Goal: Information Seeking & Learning: Learn about a topic

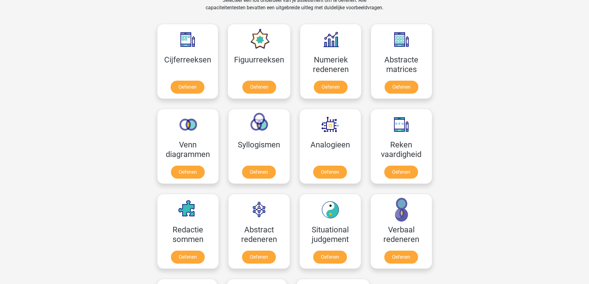
scroll to position [278, 0]
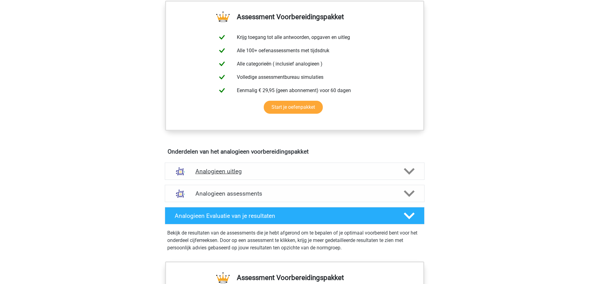
click at [226, 175] on div "Analogieen uitleg" at bounding box center [295, 171] width 260 height 17
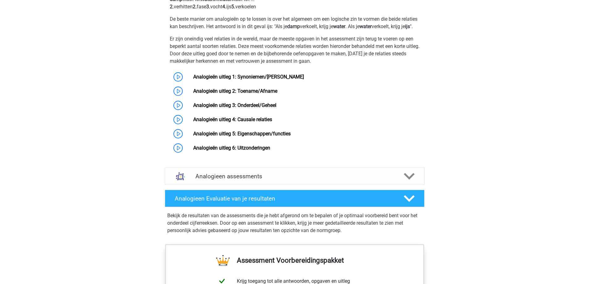
scroll to position [433, 0]
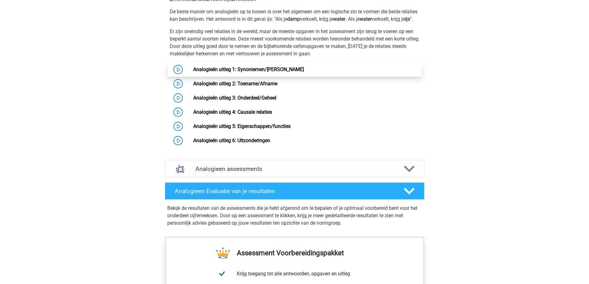
click at [248, 72] on link "Analogieën uitleg 1: Synoniemen/Antoniemen" at bounding box center [248, 69] width 111 height 6
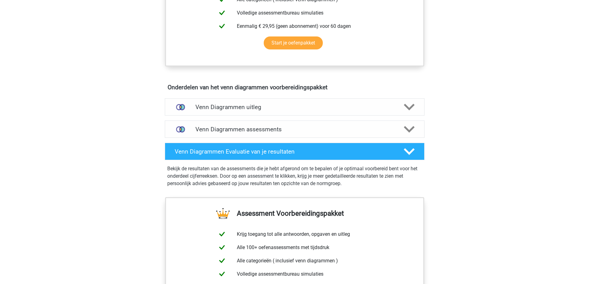
scroll to position [340, 0]
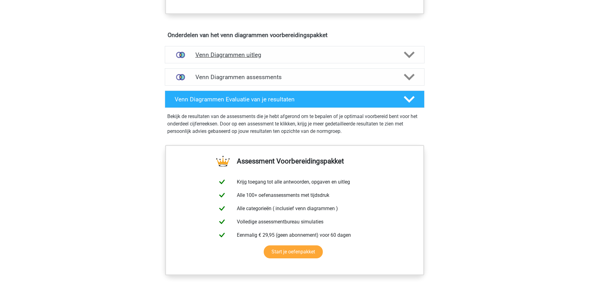
click at [304, 52] on h4 "Venn Diagrammen uitleg" at bounding box center [294, 54] width 198 height 7
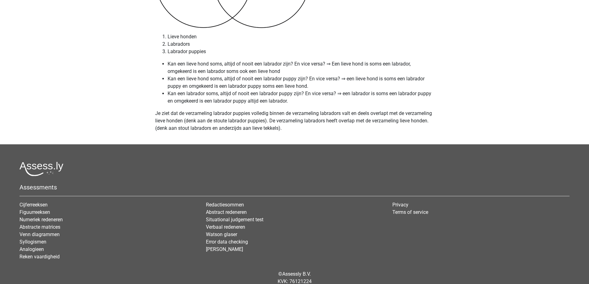
scroll to position [2472, 0]
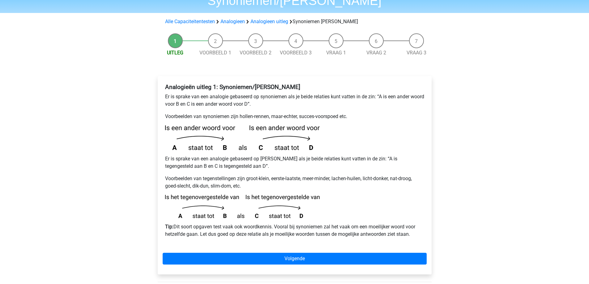
scroll to position [47, 0]
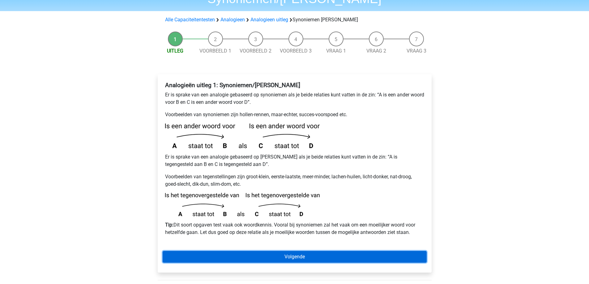
click at [268, 251] on link "Volgende" at bounding box center [295, 257] width 264 height 12
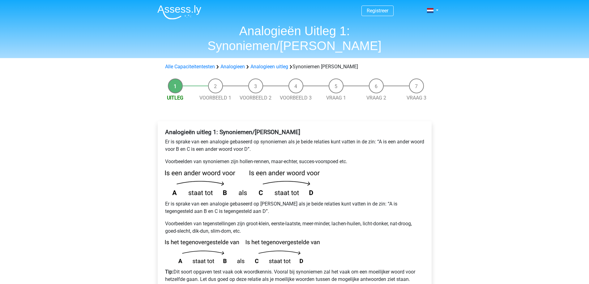
scroll to position [47, 0]
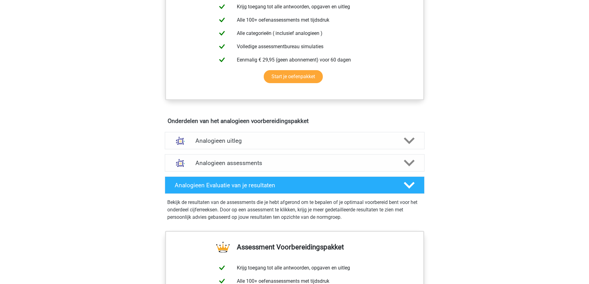
scroll to position [247, 0]
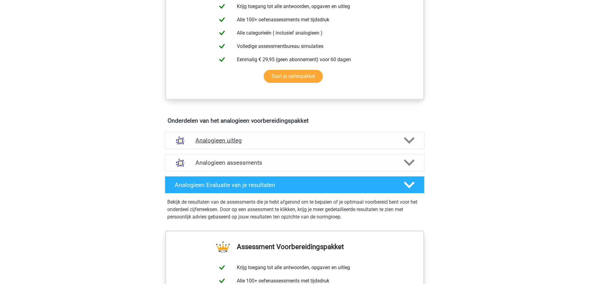
click at [227, 143] on h4 "Analogieen uitleg" at bounding box center [294, 140] width 198 height 7
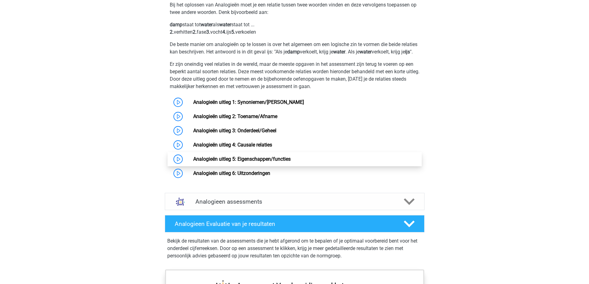
scroll to position [525, 0]
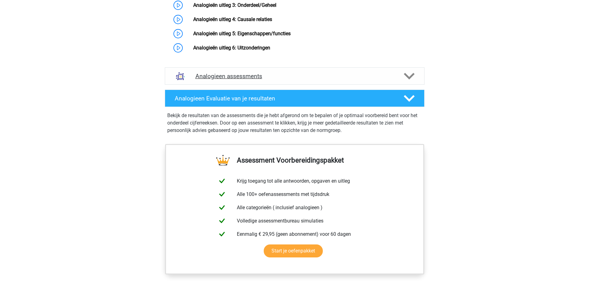
click at [306, 80] on h4 "Analogieen assessments" at bounding box center [294, 76] width 198 height 7
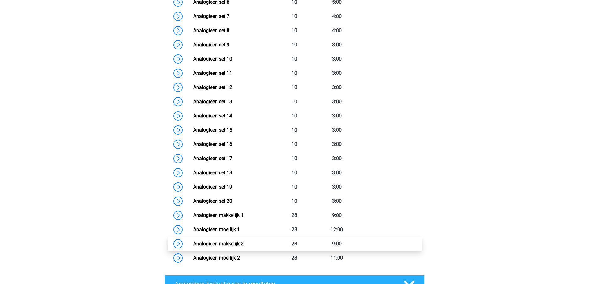
scroll to position [742, 0]
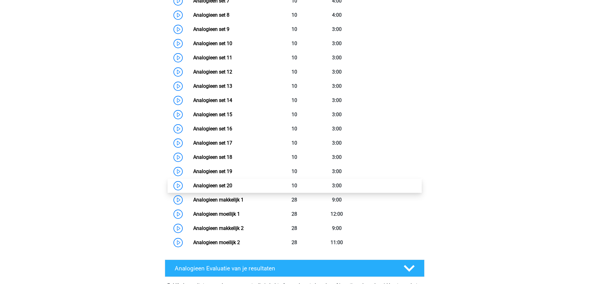
click at [193, 188] on link "Analogieen set 20" at bounding box center [212, 186] width 39 height 6
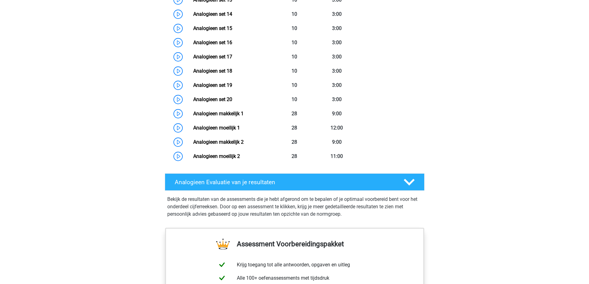
scroll to position [834, 0]
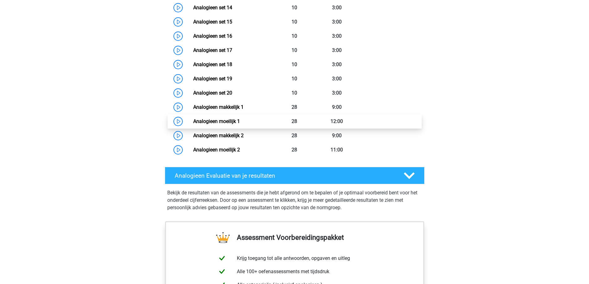
click at [193, 124] on link "Analogieen moeilijk 1" at bounding box center [216, 121] width 47 height 6
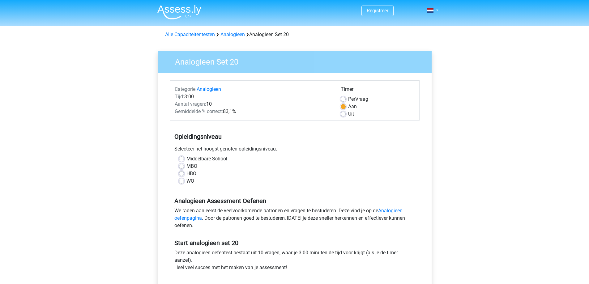
click at [185, 181] on div "WO" at bounding box center [294, 180] width 231 height 7
click at [186, 180] on label "WO" at bounding box center [190, 180] width 8 height 7
click at [182, 180] on input "WO" at bounding box center [181, 180] width 5 height 6
radio input "true"
click at [348, 113] on label "Uit" at bounding box center [351, 113] width 6 height 7
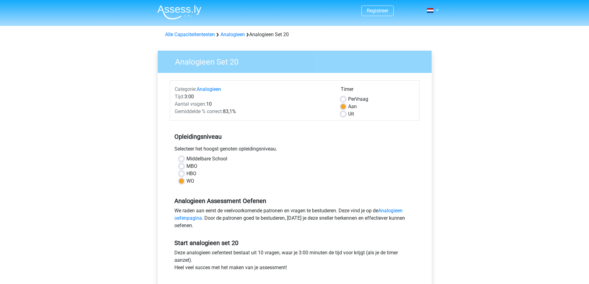
click at [343, 113] on input "Uit" at bounding box center [343, 113] width 5 height 6
radio input "true"
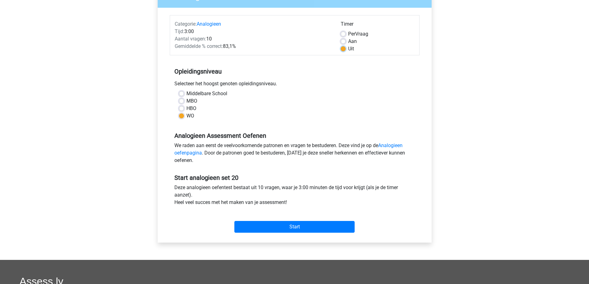
scroll to position [62, 0]
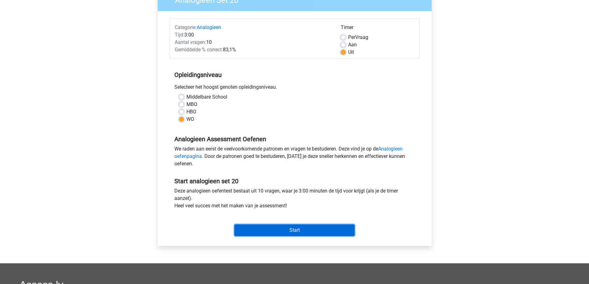
click at [313, 235] on input "Start" at bounding box center [294, 230] width 120 height 12
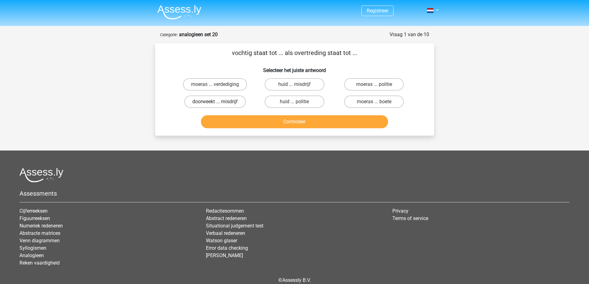
click at [229, 99] on label "doorweekt ... misdrijf" at bounding box center [214, 101] width 61 height 12
click at [219, 102] on input "doorweekt ... misdrijf" at bounding box center [217, 104] width 4 height 4
radio input "true"
click at [253, 123] on button "Controleer" at bounding box center [294, 121] width 187 height 13
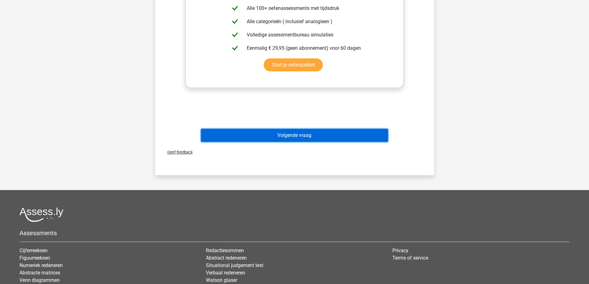
click at [324, 134] on button "Volgende vraag" at bounding box center [294, 135] width 187 height 13
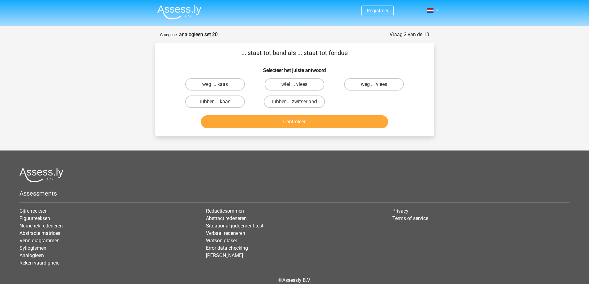
click at [204, 100] on label "rubber ... kaas" at bounding box center [215, 101] width 60 height 12
click at [215, 102] on input "rubber ... kaas" at bounding box center [217, 104] width 4 height 4
radio input "true"
click at [264, 121] on button "Controleer" at bounding box center [294, 121] width 187 height 13
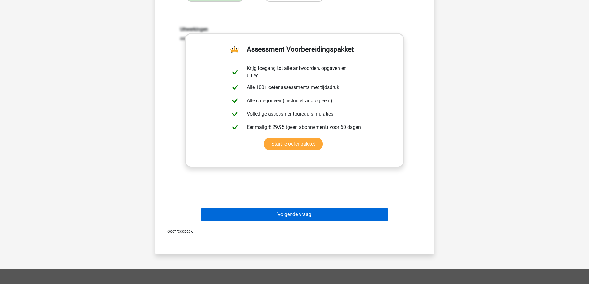
scroll to position [124, 0]
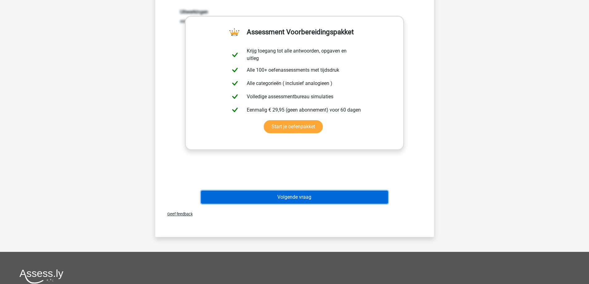
click at [323, 198] on button "Volgende vraag" at bounding box center [294, 197] width 187 height 13
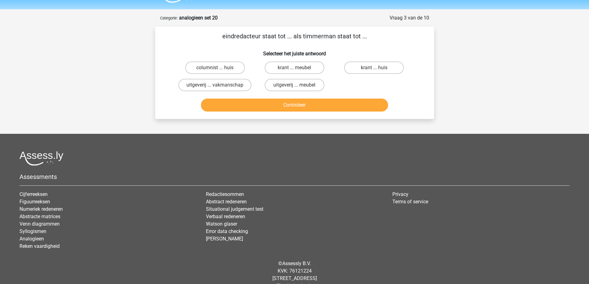
scroll to position [0, 0]
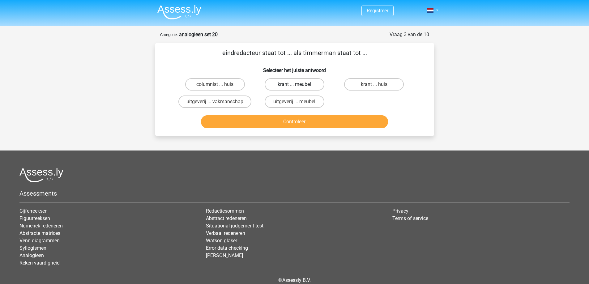
click at [306, 79] on label "krant ... meubel" at bounding box center [295, 84] width 60 height 12
click at [298, 84] on input "krant ... meubel" at bounding box center [296, 86] width 4 height 4
radio input "true"
click at [310, 123] on button "Controleer" at bounding box center [294, 121] width 187 height 13
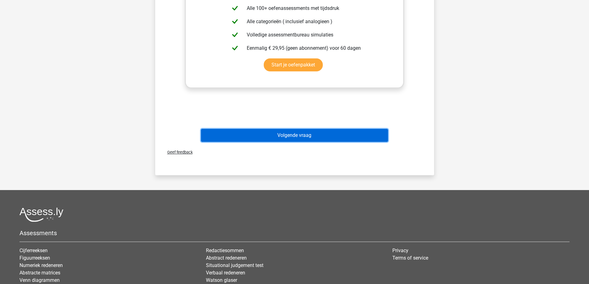
click at [351, 137] on button "Volgende vraag" at bounding box center [294, 135] width 187 height 13
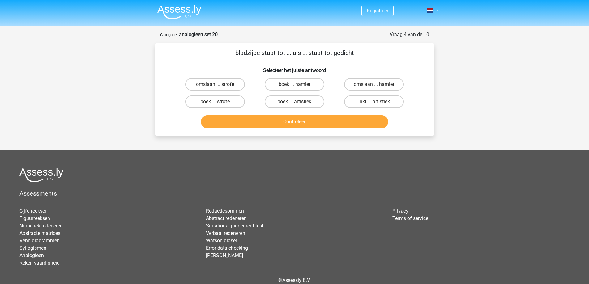
drag, startPoint x: 236, startPoint y: 98, endPoint x: 251, endPoint y: 127, distance: 32.3
click at [236, 98] on label "boek ... strofe" at bounding box center [215, 101] width 60 height 12
click at [219, 102] on input "boek ... strofe" at bounding box center [217, 104] width 4 height 4
radio input "true"
click at [251, 129] on div "Controleer" at bounding box center [294, 122] width 239 height 15
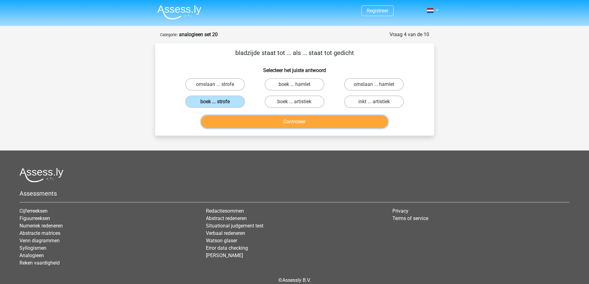
click at [254, 121] on button "Controleer" at bounding box center [294, 121] width 187 height 13
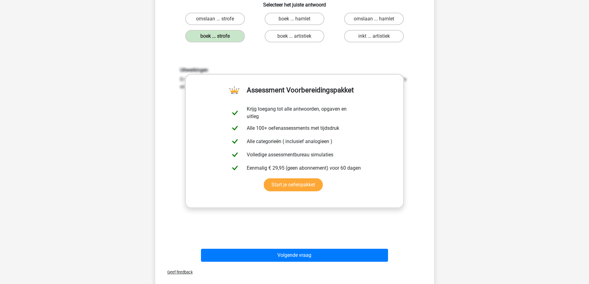
scroll to position [93, 0]
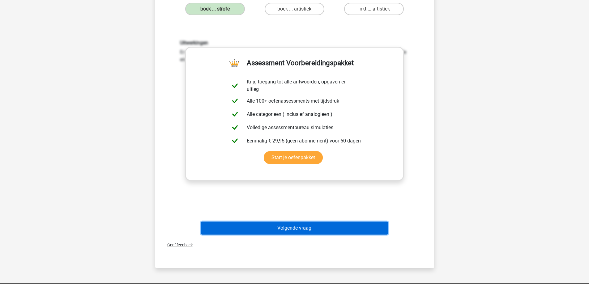
click at [270, 230] on button "Volgende vraag" at bounding box center [294, 228] width 187 height 13
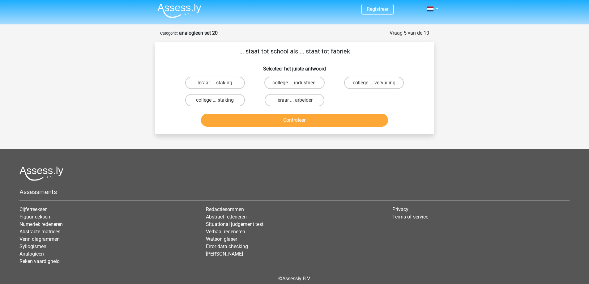
scroll to position [0, 0]
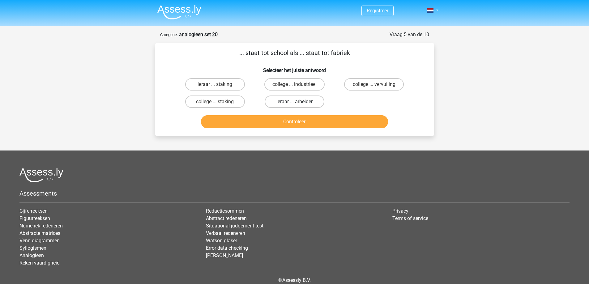
click at [318, 102] on label "leraar ... arbeider" at bounding box center [295, 101] width 60 height 12
click at [298, 102] on input "leraar ... arbeider" at bounding box center [296, 104] width 4 height 4
radio input "true"
click at [326, 119] on button "Controleer" at bounding box center [294, 121] width 187 height 13
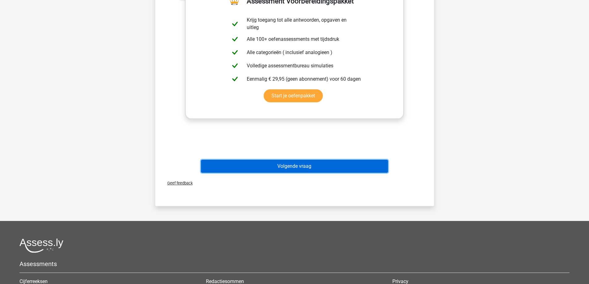
click at [312, 168] on button "Volgende vraag" at bounding box center [294, 166] width 187 height 13
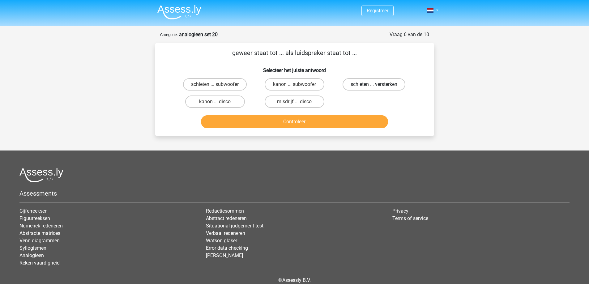
click at [380, 85] on label "schieten ... versterken" at bounding box center [373, 84] width 63 height 12
click at [378, 85] on input "schieten ... versterken" at bounding box center [376, 86] width 4 height 4
radio input "true"
click at [370, 121] on button "Controleer" at bounding box center [294, 121] width 187 height 13
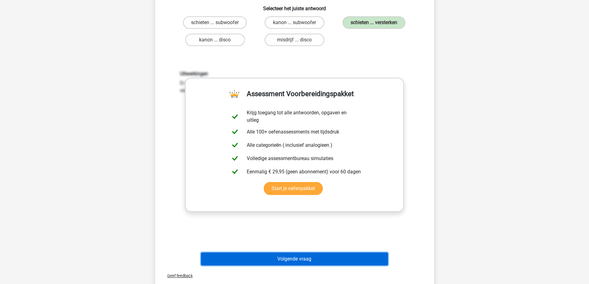
click at [324, 256] on button "Volgende vraag" at bounding box center [294, 258] width 187 height 13
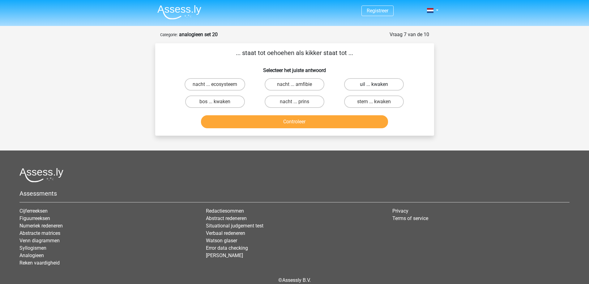
click at [391, 87] on label "uil ... kwaken" at bounding box center [374, 84] width 60 height 12
click at [378, 87] on input "uil ... kwaken" at bounding box center [376, 86] width 4 height 4
radio input "true"
click at [360, 122] on button "Controleer" at bounding box center [294, 121] width 187 height 13
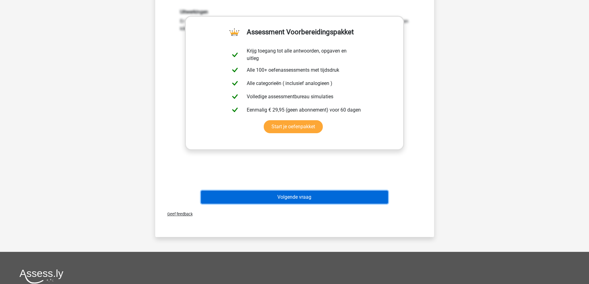
click at [302, 200] on button "Volgende vraag" at bounding box center [294, 197] width 187 height 13
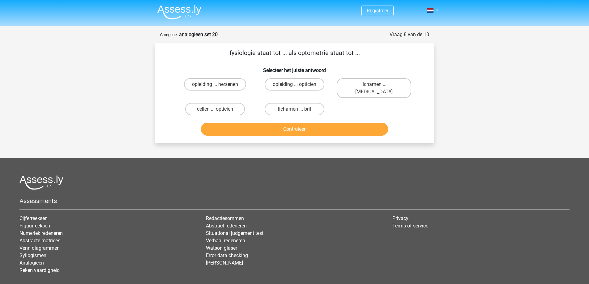
click at [390, 91] on div "lichamen ... ogen" at bounding box center [373, 88] width 79 height 25
click at [388, 88] on label "lichamen ... ogen" at bounding box center [374, 88] width 74 height 20
click at [378, 88] on input "lichamen ... ogen" at bounding box center [376, 86] width 4 height 4
radio input "true"
click at [365, 124] on button "Controleer" at bounding box center [294, 129] width 187 height 13
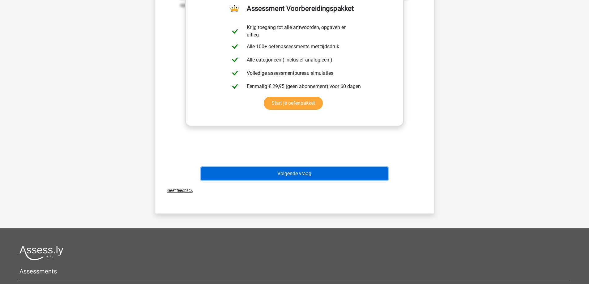
click at [319, 170] on button "Volgende vraag" at bounding box center [294, 173] width 187 height 13
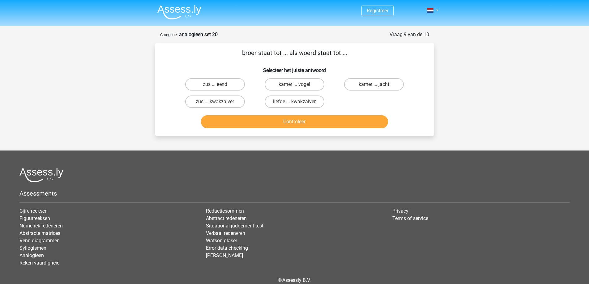
click at [485, 92] on div "Registreer Nederlands English" at bounding box center [294, 157] width 589 height 314
drag, startPoint x: 231, startPoint y: 103, endPoint x: 248, endPoint y: 116, distance: 21.8
click at [232, 103] on label "zus ... kwakzalver" at bounding box center [215, 101] width 60 height 12
click at [219, 103] on input "zus ... kwakzalver" at bounding box center [217, 104] width 4 height 4
radio input "true"
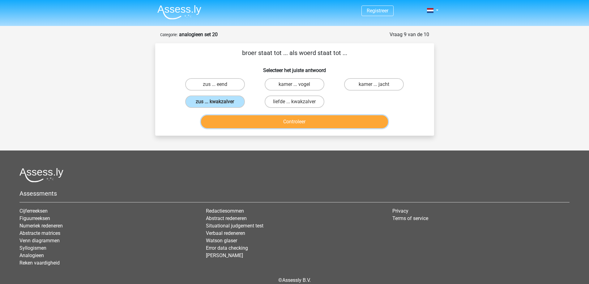
click at [258, 125] on button "Controleer" at bounding box center [294, 121] width 187 height 13
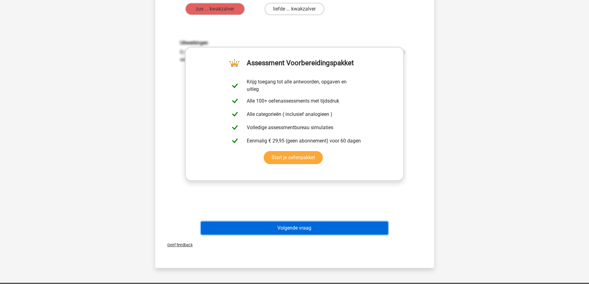
click at [325, 224] on button "Volgende vraag" at bounding box center [294, 228] width 187 height 13
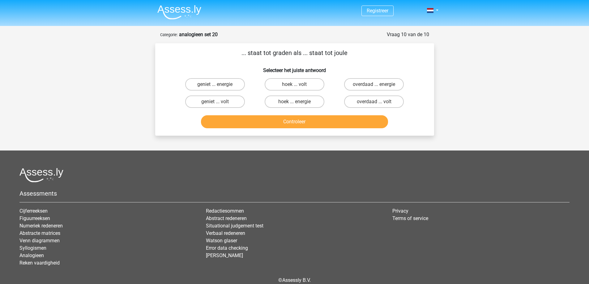
click at [501, 79] on div "Registreer Nederlands English" at bounding box center [294, 157] width 589 height 314
click at [298, 84] on label "hoek ... volt" at bounding box center [295, 84] width 60 height 12
click at [298, 84] on input "hoek ... volt" at bounding box center [296, 86] width 4 height 4
radio input "true"
click at [315, 125] on button "Controleer" at bounding box center [294, 121] width 187 height 13
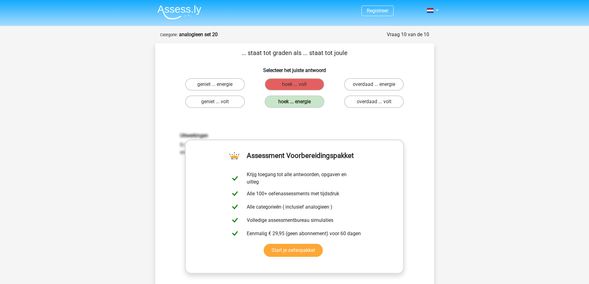
scroll to position [155, 0]
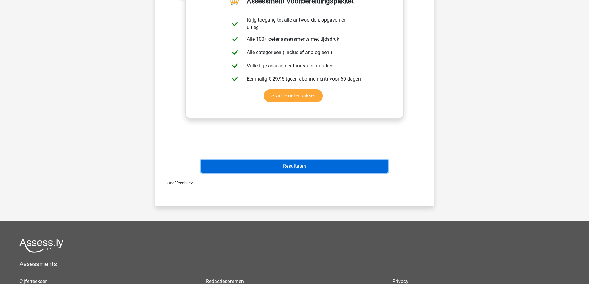
click at [338, 161] on button "Resultaten" at bounding box center [294, 166] width 187 height 13
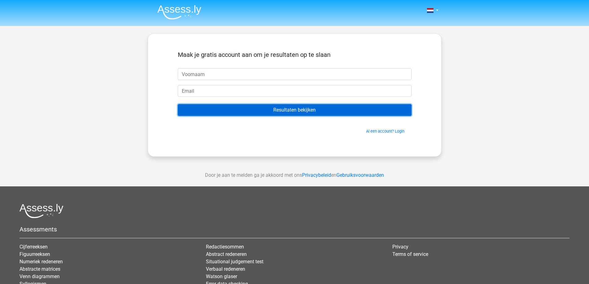
click at [379, 108] on input "Resultaten bekijken" at bounding box center [295, 110] width 234 height 12
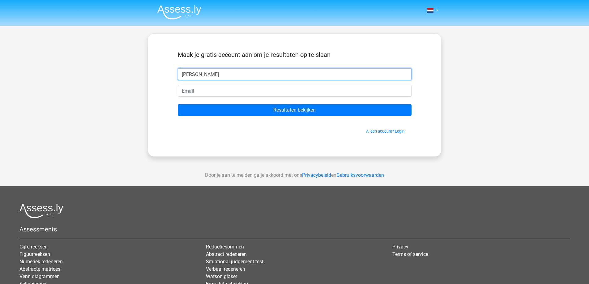
type input "[PERSON_NAME]"
click at [194, 87] on input "email" at bounding box center [295, 91] width 234 height 12
paste input "[EMAIL_ADDRESS][DOMAIN_NAME]"
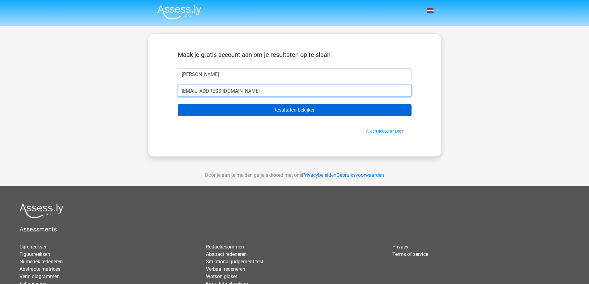
type input "[EMAIL_ADDRESS][DOMAIN_NAME]"
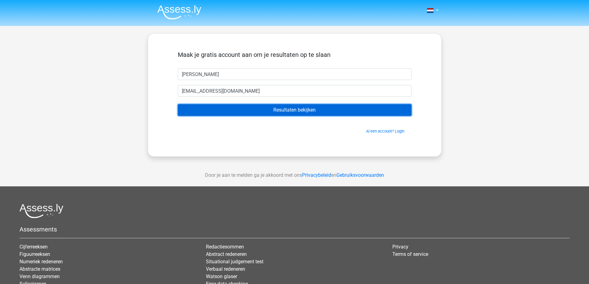
click at [195, 108] on input "Resultaten bekijken" at bounding box center [295, 110] width 234 height 12
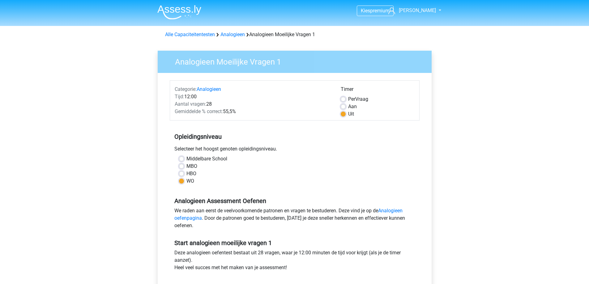
click at [348, 107] on label "Aan" at bounding box center [352, 106] width 9 height 7
click at [342, 107] on input "Aan" at bounding box center [343, 106] width 5 height 6
radio input "true"
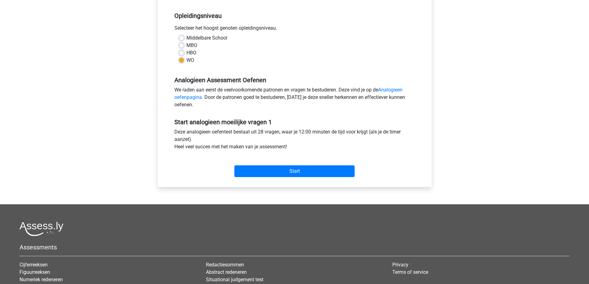
scroll to position [124, 0]
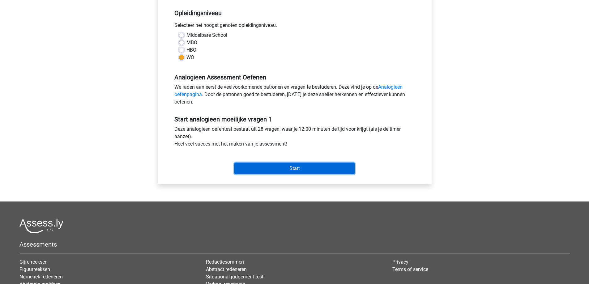
click at [302, 171] on input "Start" at bounding box center [294, 169] width 120 height 12
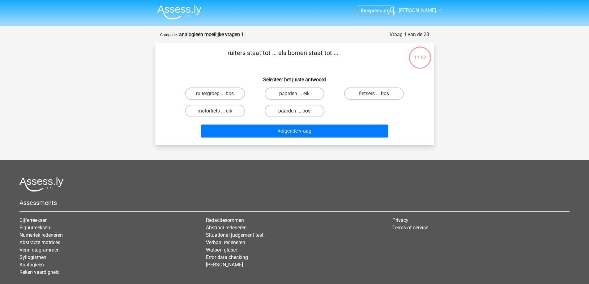
click at [306, 113] on label "paarden ... bos" at bounding box center [295, 111] width 60 height 12
click at [298, 113] on input "paarden ... bos" at bounding box center [296, 113] width 4 height 4
radio input "true"
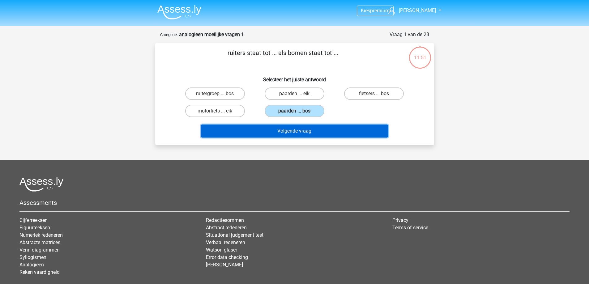
click at [313, 129] on button "Volgende vraag" at bounding box center [294, 131] width 187 height 13
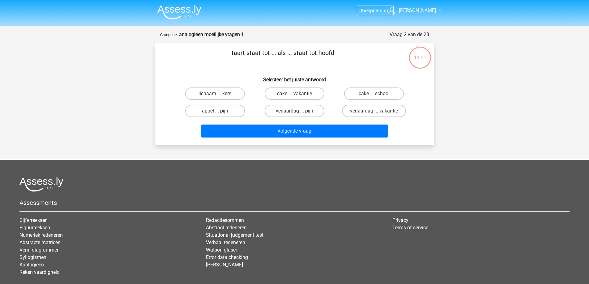
click at [235, 116] on label "appel ... pijn" at bounding box center [215, 111] width 60 height 12
click at [219, 115] on input "appel ... pijn" at bounding box center [217, 113] width 4 height 4
radio input "true"
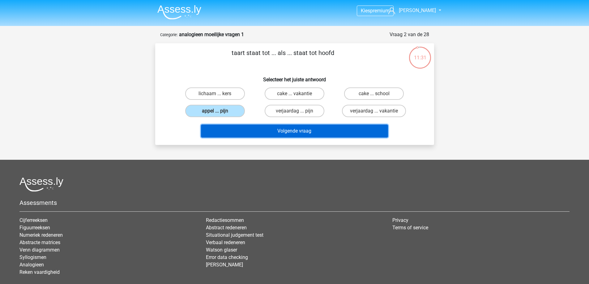
click at [248, 129] on button "Volgende vraag" at bounding box center [294, 131] width 187 height 13
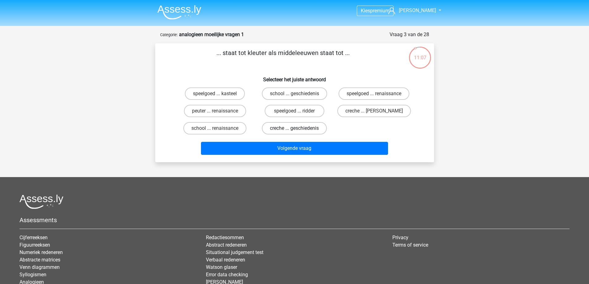
click at [310, 129] on label "creche ... geschiedenis" at bounding box center [294, 128] width 65 height 12
click at [298, 129] on input "creche ... geschiedenis" at bounding box center [296, 130] width 4 height 4
radio input "true"
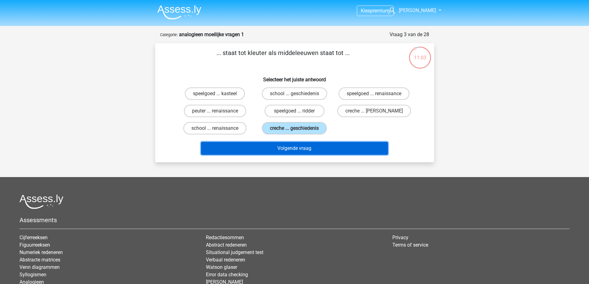
click at [343, 150] on button "Volgende vraag" at bounding box center [294, 148] width 187 height 13
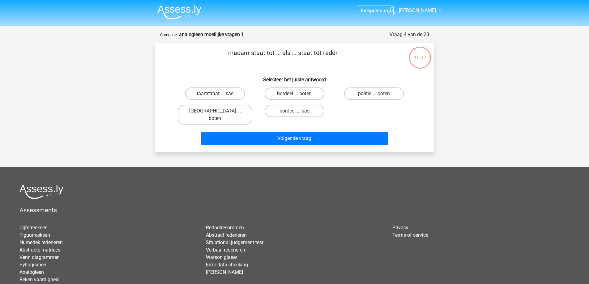
click at [232, 94] on label "taartstraat ... sas" at bounding box center [215, 93] width 60 height 12
click at [219, 94] on input "taartstraat ... sas" at bounding box center [217, 96] width 4 height 4
radio input "true"
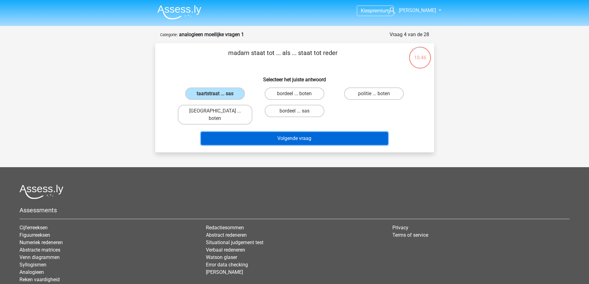
click at [283, 132] on button "Volgende vraag" at bounding box center [294, 138] width 187 height 13
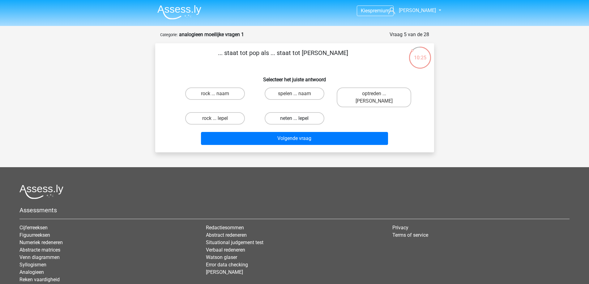
click at [274, 114] on label "neten ... lepel" at bounding box center [295, 118] width 60 height 12
click at [294, 118] on input "neten ... lepel" at bounding box center [296, 120] width 4 height 4
radio input "true"
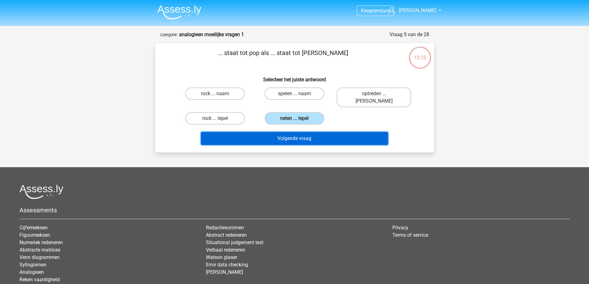
click at [289, 132] on button "Volgende vraag" at bounding box center [294, 138] width 187 height 13
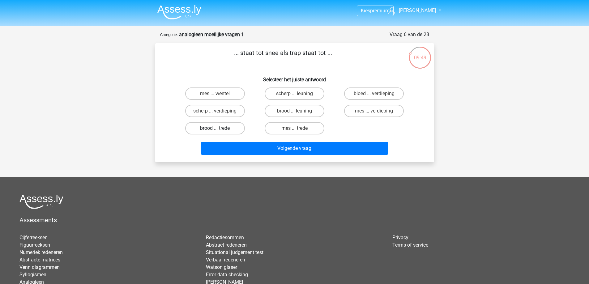
click at [231, 127] on label "brood ... trede" at bounding box center [215, 128] width 60 height 12
click at [219, 128] on input "brood ... trede" at bounding box center [217, 130] width 4 height 4
radio input "true"
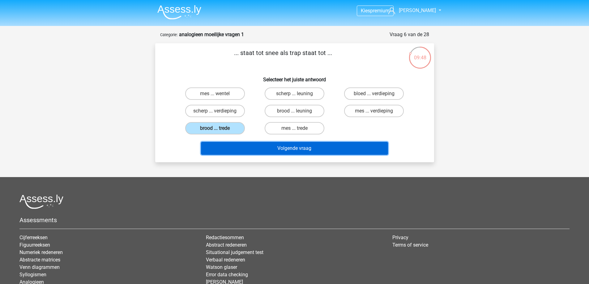
click at [259, 151] on button "Volgende vraag" at bounding box center [294, 148] width 187 height 13
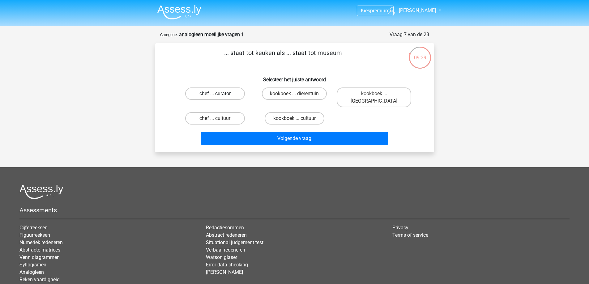
click at [232, 91] on label "chef ... curator" at bounding box center [215, 93] width 60 height 12
click at [219, 94] on input "chef ... curator" at bounding box center [217, 96] width 4 height 4
radio input "true"
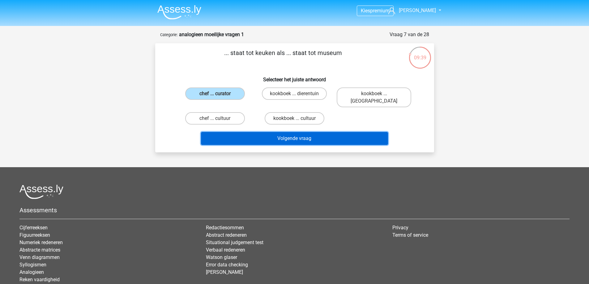
click at [268, 132] on button "Volgende vraag" at bounding box center [294, 138] width 187 height 13
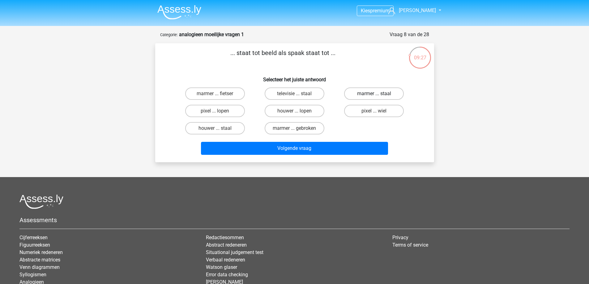
click at [361, 89] on label "marmer ... staal" at bounding box center [374, 93] width 60 height 12
click at [374, 94] on input "marmer ... staal" at bounding box center [376, 96] width 4 height 4
radio input "true"
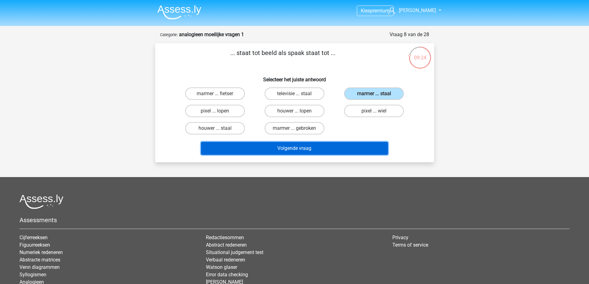
click at [349, 151] on button "Volgende vraag" at bounding box center [294, 148] width 187 height 13
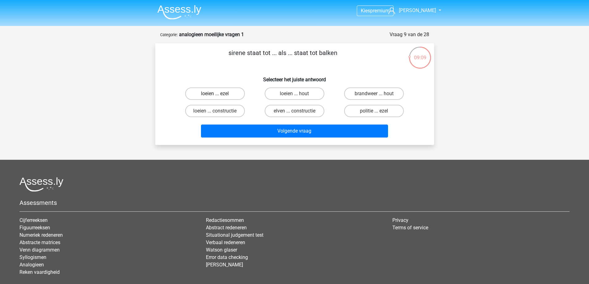
click at [237, 92] on label "loeien ... ezel" at bounding box center [215, 93] width 60 height 12
click at [219, 94] on input "loeien ... ezel" at bounding box center [217, 96] width 4 height 4
radio input "true"
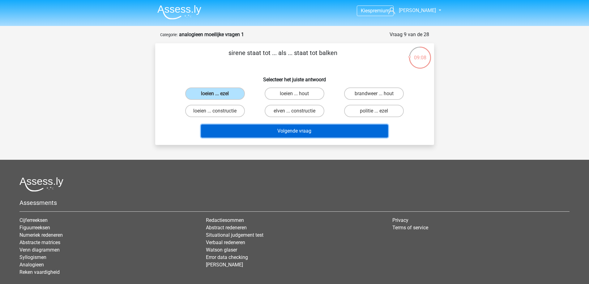
click at [274, 133] on button "Volgende vraag" at bounding box center [294, 131] width 187 height 13
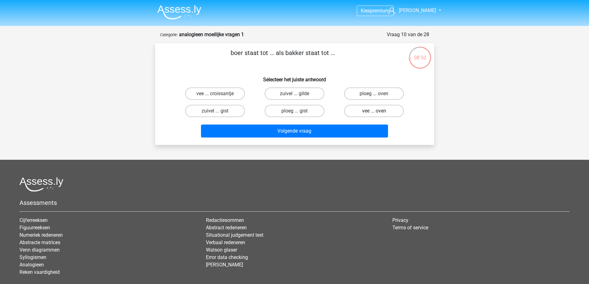
click at [376, 108] on label "vee ... oven" at bounding box center [374, 111] width 60 height 12
click at [376, 111] on input "vee ... oven" at bounding box center [376, 113] width 4 height 4
radio input "true"
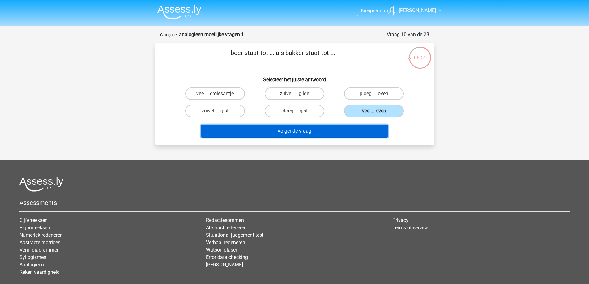
click at [357, 128] on button "Volgende vraag" at bounding box center [294, 131] width 187 height 13
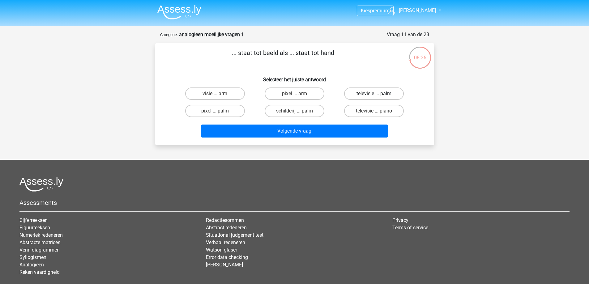
click at [390, 92] on label "televisie ... palm" at bounding box center [374, 93] width 60 height 12
click at [378, 94] on input "televisie ... palm" at bounding box center [376, 96] width 4 height 4
radio input "true"
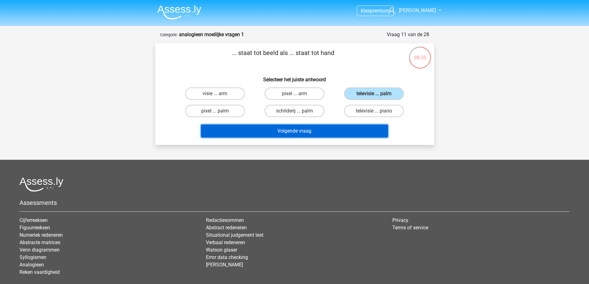
click at [375, 132] on button "Volgende vraag" at bounding box center [294, 131] width 187 height 13
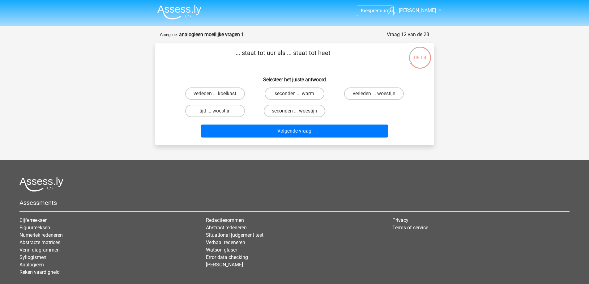
click at [307, 109] on label "seconden ... woestijn" at bounding box center [294, 111] width 61 height 12
click at [298, 111] on input "seconden ... woestijn" at bounding box center [296, 113] width 4 height 4
radio input "true"
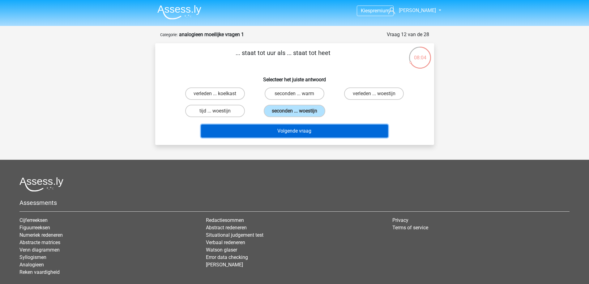
click at [323, 128] on button "Volgende vraag" at bounding box center [294, 131] width 187 height 13
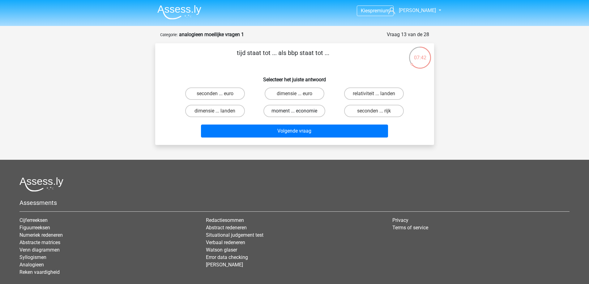
click at [313, 108] on label "moment ... economie" at bounding box center [294, 111] width 62 height 12
click at [298, 111] on input "moment ... economie" at bounding box center [296, 113] width 4 height 4
radio input "true"
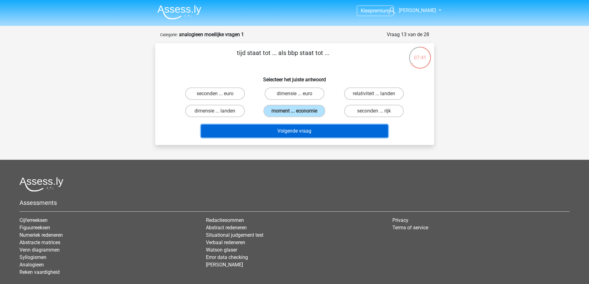
click at [321, 129] on button "Volgende vraag" at bounding box center [294, 131] width 187 height 13
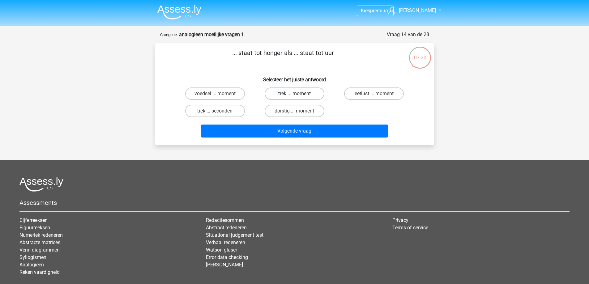
click at [305, 90] on label "trek ... moment" at bounding box center [295, 93] width 60 height 12
click at [298, 94] on input "trek ... moment" at bounding box center [296, 96] width 4 height 4
radio input "true"
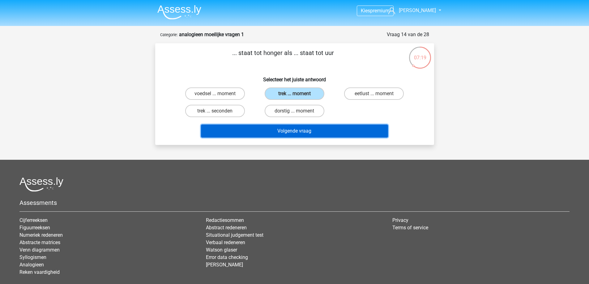
click at [325, 130] on button "Volgende vraag" at bounding box center [294, 131] width 187 height 13
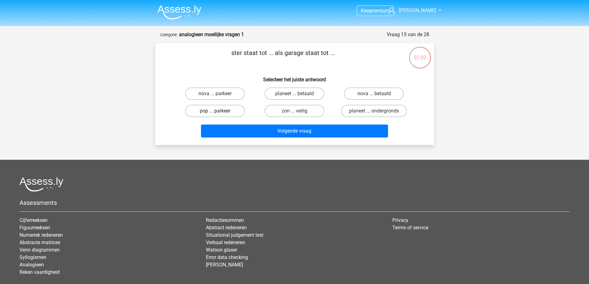
click at [235, 111] on label "pop ... parkeer" at bounding box center [215, 111] width 60 height 12
click at [219, 111] on input "pop ... parkeer" at bounding box center [217, 113] width 4 height 4
radio input "true"
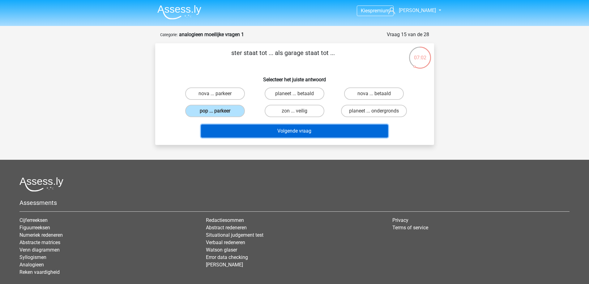
click at [250, 131] on button "Volgende vraag" at bounding box center [294, 131] width 187 height 13
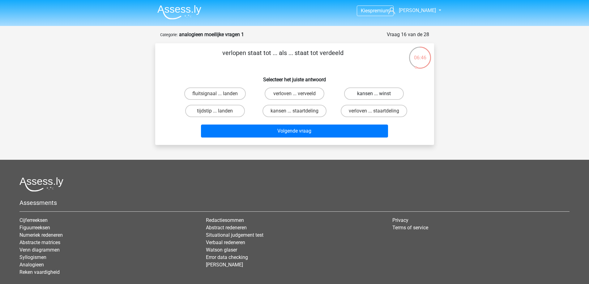
click at [385, 93] on label "kansen ... winst" at bounding box center [374, 93] width 60 height 12
click at [378, 94] on input "kansen ... winst" at bounding box center [376, 96] width 4 height 4
radio input "true"
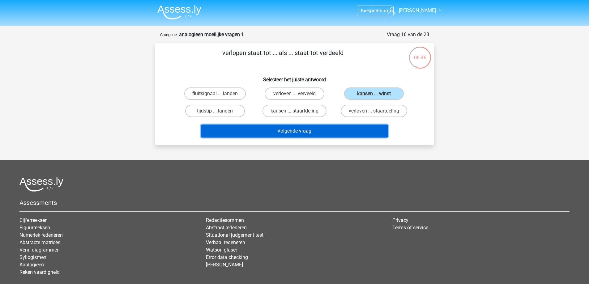
click at [362, 129] on button "Volgende vraag" at bounding box center [294, 131] width 187 height 13
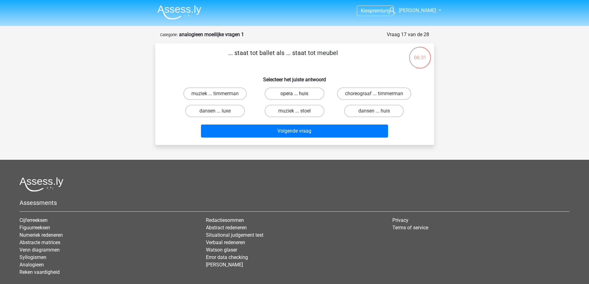
click at [312, 91] on label "opera ... huis" at bounding box center [295, 93] width 60 height 12
click at [298, 94] on input "opera ... huis" at bounding box center [296, 96] width 4 height 4
radio input "true"
click at [394, 117] on label "dansen ... huis" at bounding box center [374, 111] width 60 height 12
click at [378, 115] on input "dansen ... huis" at bounding box center [376, 113] width 4 height 4
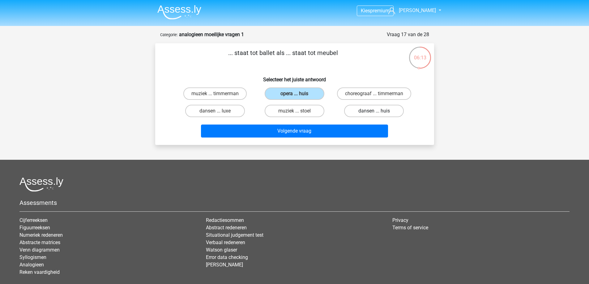
radio input "true"
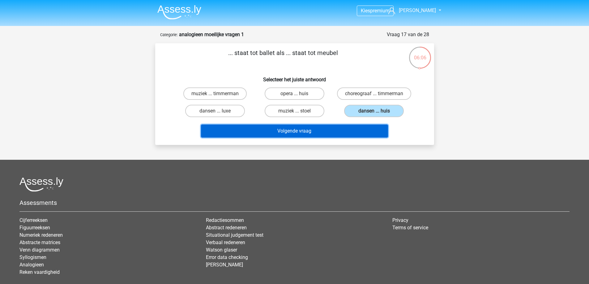
click at [359, 138] on button "Volgende vraag" at bounding box center [294, 131] width 187 height 13
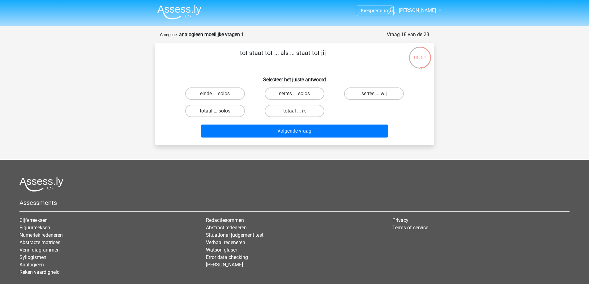
click at [313, 91] on label "serres ... solos" at bounding box center [295, 93] width 60 height 12
click at [298, 94] on input "serres ... solos" at bounding box center [296, 96] width 4 height 4
radio input "true"
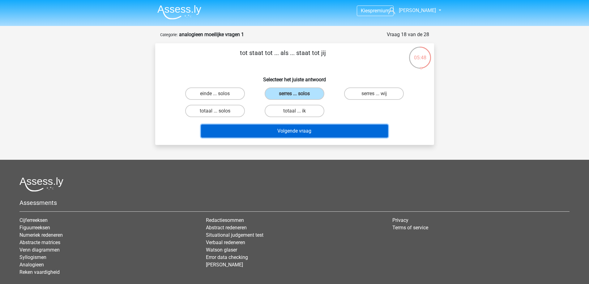
click at [358, 132] on button "Volgende vraag" at bounding box center [294, 131] width 187 height 13
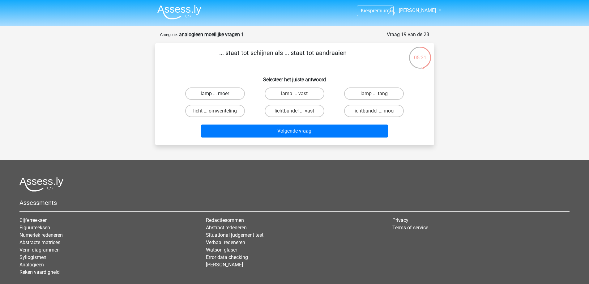
click at [231, 90] on label "lamp ... moer" at bounding box center [215, 93] width 60 height 12
click at [219, 94] on input "lamp ... moer" at bounding box center [217, 96] width 4 height 4
radio input "true"
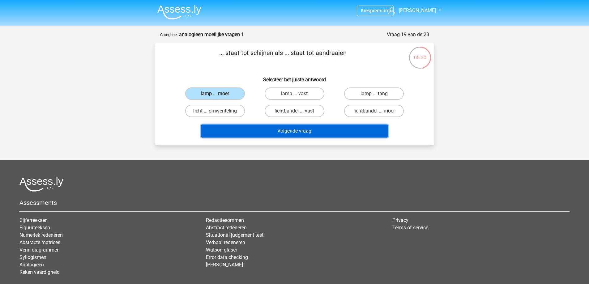
click at [281, 133] on button "Volgende vraag" at bounding box center [294, 131] width 187 height 13
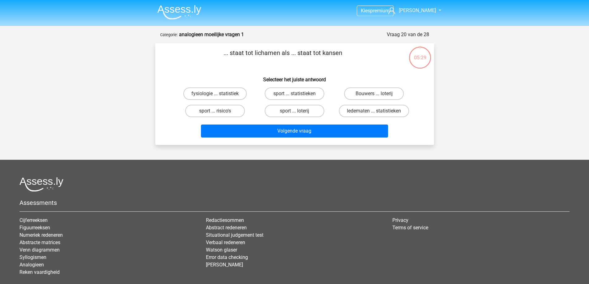
click at [460, 136] on div "Kies premium Brickson babekir136@lorkex.com" at bounding box center [294, 161] width 589 height 323
click at [240, 94] on label "fysiologie ... statistiek" at bounding box center [214, 93] width 63 height 12
click at [219, 94] on input "fysiologie ... statistiek" at bounding box center [217, 96] width 4 height 4
radio input "true"
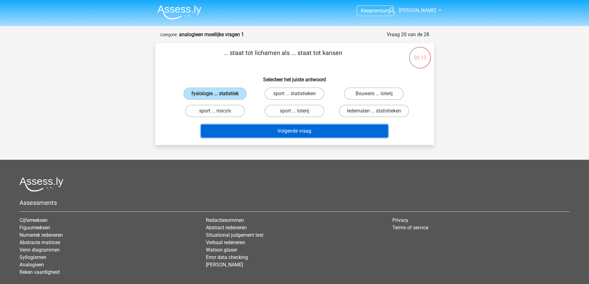
click at [289, 133] on button "Volgende vraag" at bounding box center [294, 131] width 187 height 13
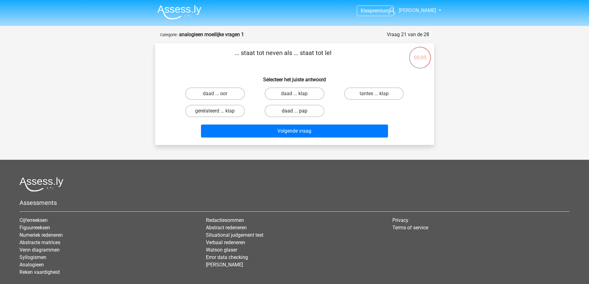
click at [312, 109] on label "daad ... pap" at bounding box center [295, 111] width 60 height 12
click at [298, 111] on input "daad ... pap" at bounding box center [296, 113] width 4 height 4
radio input "true"
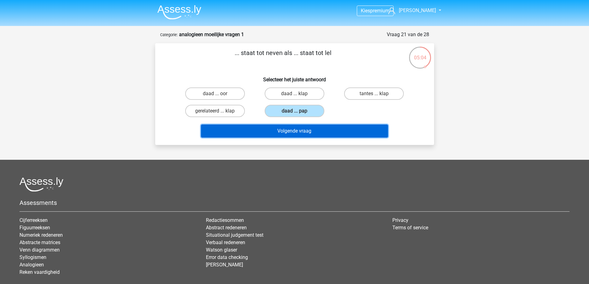
click at [319, 130] on button "Volgende vraag" at bounding box center [294, 131] width 187 height 13
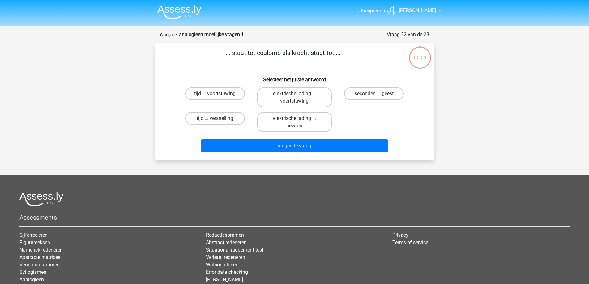
click at [439, 126] on div "05:03 Vraag 22 van de 28 Categorie: analogieen moeilijke vragen 1 ... staat tot…" at bounding box center [295, 95] width 294 height 129
click at [320, 98] on label "elektrische lading ... voortstuwing" at bounding box center [294, 97] width 74 height 20
click at [298, 98] on input "elektrische lading ... voortstuwing" at bounding box center [296, 96] width 4 height 4
radio input "true"
click at [316, 125] on label "elektrische lading ... newton" at bounding box center [294, 122] width 74 height 20
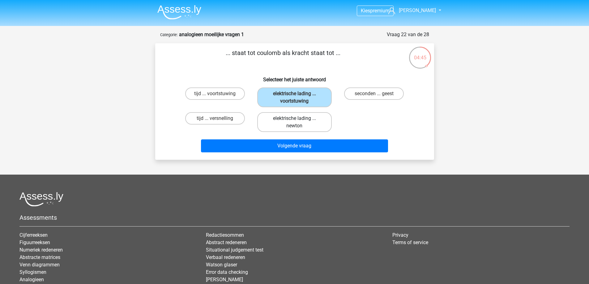
click at [298, 122] on input "elektrische lading ... newton" at bounding box center [296, 120] width 4 height 4
radio input "true"
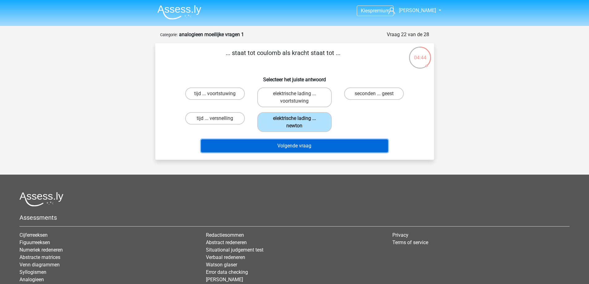
click at [328, 143] on button "Volgende vraag" at bounding box center [294, 145] width 187 height 13
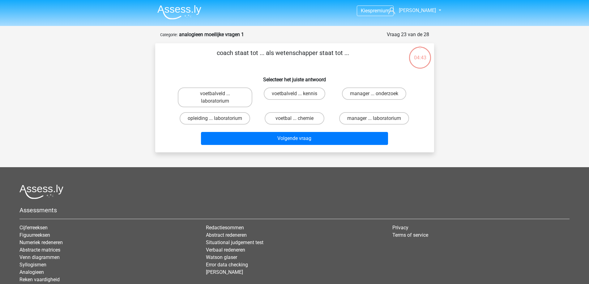
click at [455, 115] on div "Kies premium Brickson babekir136@lorkex.com" at bounding box center [294, 165] width 589 height 330
click at [458, 108] on div "Kies premium Brickson babekir136@lorkex.com" at bounding box center [294, 165] width 589 height 330
click at [240, 100] on label "voetbalveld ... laboratorium" at bounding box center [215, 97] width 74 height 20
click at [219, 98] on input "voetbalveld ... laboratorium" at bounding box center [217, 96] width 4 height 4
radio input "true"
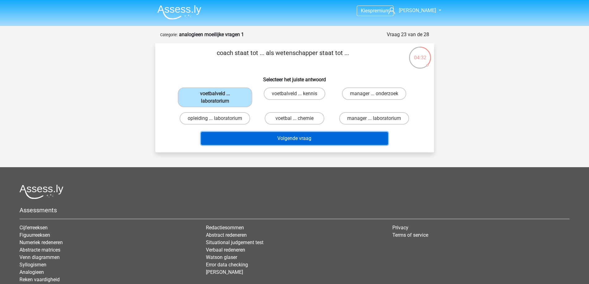
click at [276, 137] on button "Volgende vraag" at bounding box center [294, 138] width 187 height 13
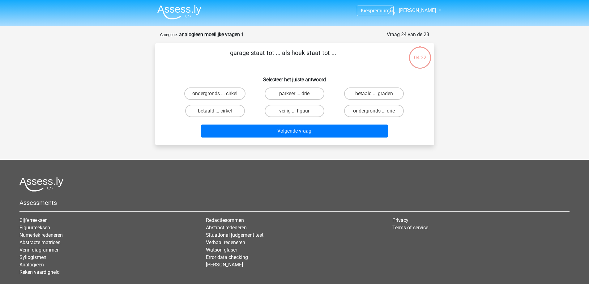
click at [465, 130] on div "Kies premium Brickson babekir136@lorkex.com" at bounding box center [294, 161] width 589 height 323
click at [320, 94] on label "parkeer ... drie" at bounding box center [295, 93] width 60 height 12
click at [298, 94] on input "parkeer ... drie" at bounding box center [296, 96] width 4 height 4
radio input "true"
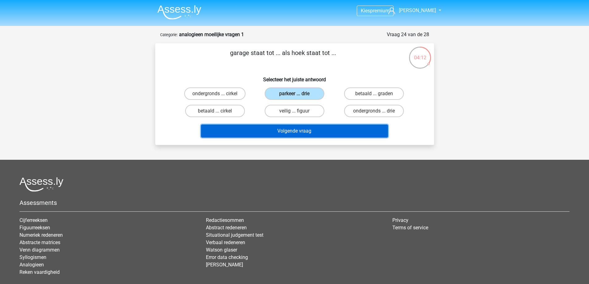
click at [334, 135] on button "Volgende vraag" at bounding box center [294, 131] width 187 height 13
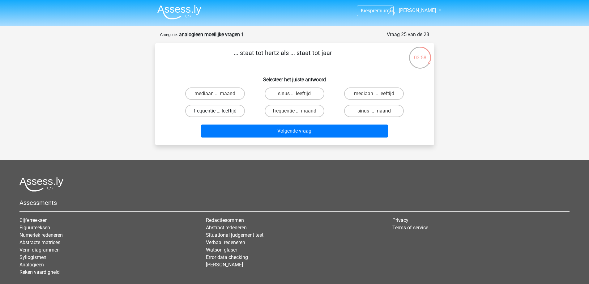
click at [239, 111] on label "frequentie ... leeftijd" at bounding box center [215, 111] width 60 height 12
click at [219, 111] on input "frequentie ... leeftijd" at bounding box center [217, 113] width 4 height 4
radio input "true"
click at [287, 112] on label "frequentie ... maand" at bounding box center [295, 111] width 60 height 12
click at [294, 112] on input "frequentie ... maand" at bounding box center [296, 113] width 4 height 4
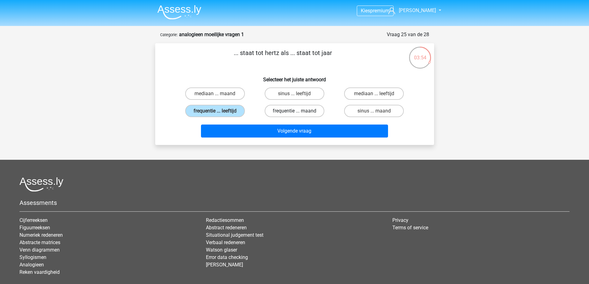
radio input "true"
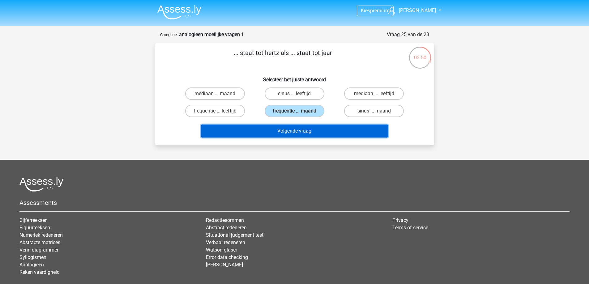
click at [301, 132] on button "Volgende vraag" at bounding box center [294, 131] width 187 height 13
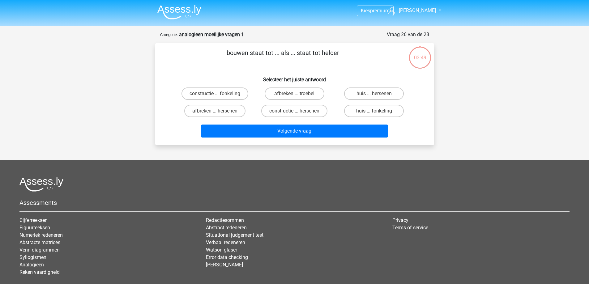
click at [465, 115] on div "Kies premium Brickson babekir136@lorkex.com" at bounding box center [294, 161] width 589 height 323
click at [313, 96] on label "afbreken ... troebel" at bounding box center [295, 93] width 60 height 12
click at [298, 96] on input "afbreken ... troebel" at bounding box center [296, 96] width 4 height 4
radio input "true"
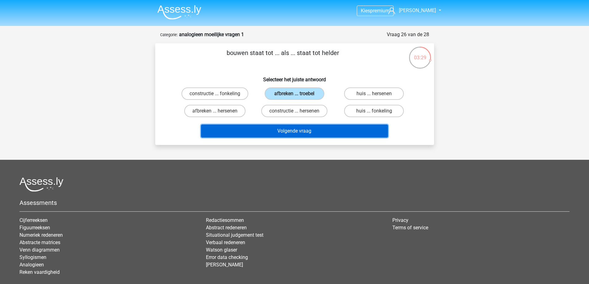
click at [320, 128] on button "Volgende vraag" at bounding box center [294, 131] width 187 height 13
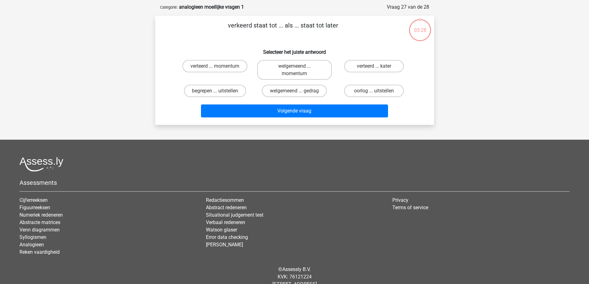
scroll to position [31, 0]
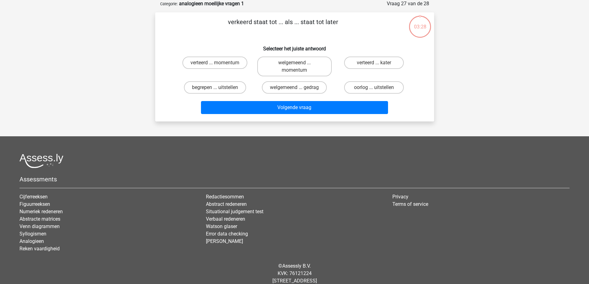
click at [443, 111] on div "Kies premium Brickson babekir136@lorkex.com" at bounding box center [294, 134] width 589 height 330
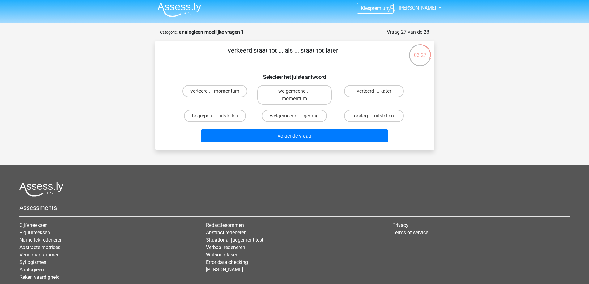
scroll to position [0, 0]
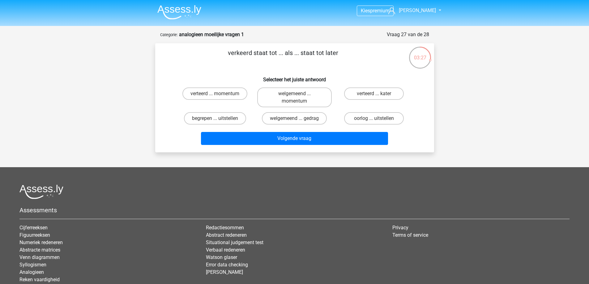
click at [454, 111] on div "Kies premium Brickson babekir136@lorkex.com" at bounding box center [294, 165] width 589 height 330
click at [399, 91] on label "verteerd ... kater" at bounding box center [374, 93] width 60 height 12
click at [378, 94] on input "verteerd ... kater" at bounding box center [376, 96] width 4 height 4
radio input "true"
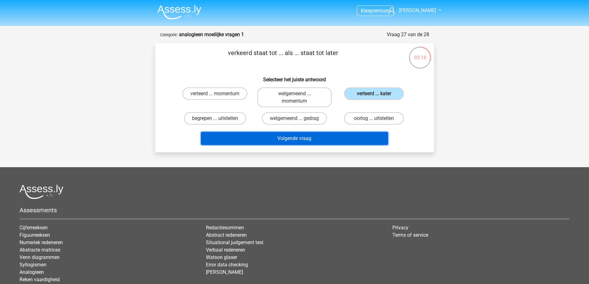
click at [366, 138] on button "Volgende vraag" at bounding box center [294, 138] width 187 height 13
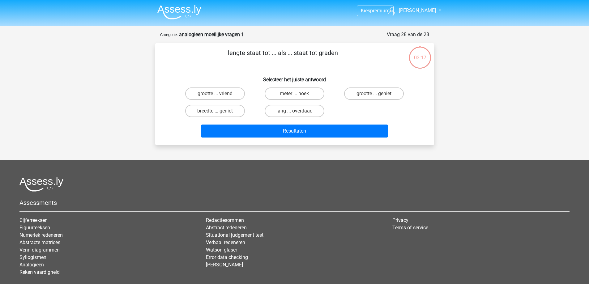
click at [468, 110] on div "Kies premium Brickson babekir136@lorkex.com" at bounding box center [294, 161] width 589 height 323
click at [312, 94] on label "meter ... hoek" at bounding box center [295, 93] width 60 height 12
click at [298, 94] on input "meter ... hoek" at bounding box center [296, 96] width 4 height 4
radio input "true"
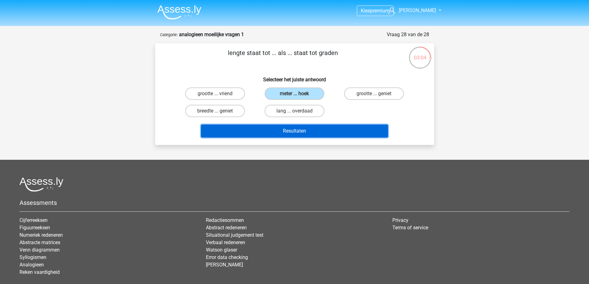
click at [328, 128] on button "Resultaten" at bounding box center [294, 131] width 187 height 13
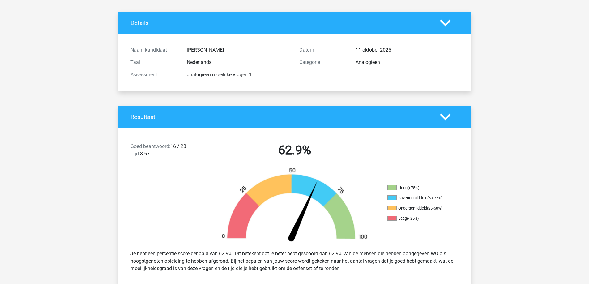
scroll to position [31, 0]
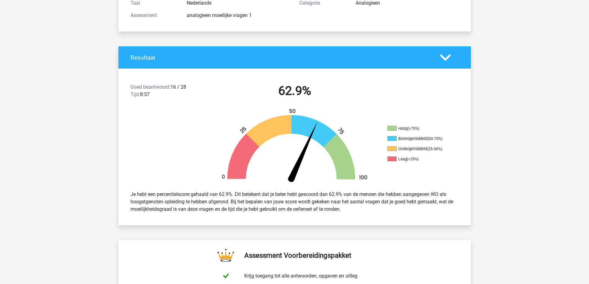
scroll to position [93, 0]
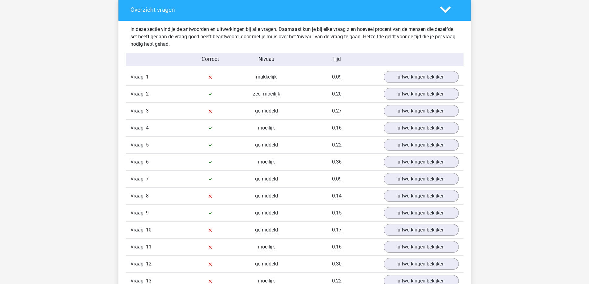
scroll to position [464, 0]
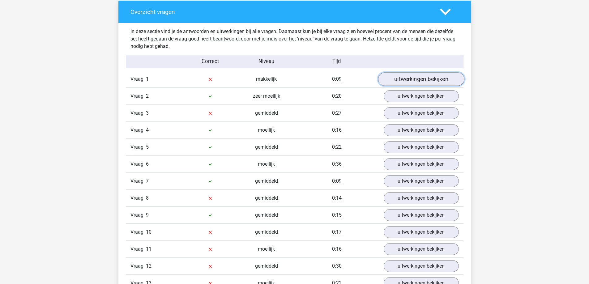
click at [391, 84] on link "uitwerkingen bekijken" at bounding box center [421, 80] width 86 height 14
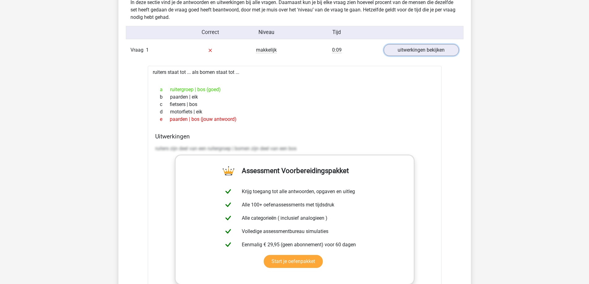
scroll to position [494, 0]
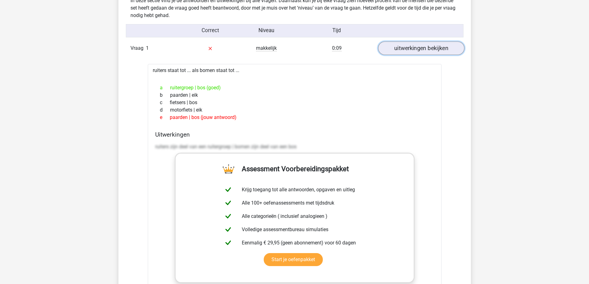
click at [435, 51] on link "uitwerkingen bekijken" at bounding box center [421, 49] width 86 height 14
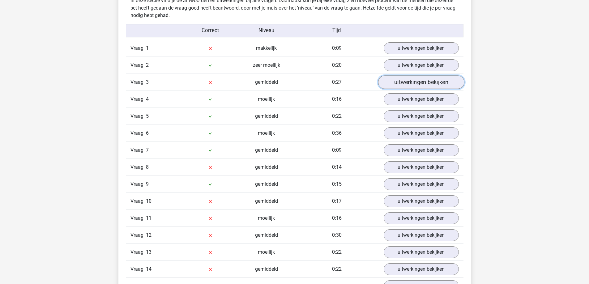
click at [427, 83] on link "uitwerkingen bekijken" at bounding box center [421, 83] width 86 height 14
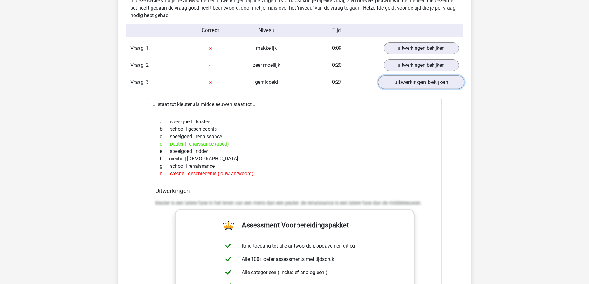
click at [438, 85] on link "uitwerkingen bekijken" at bounding box center [421, 83] width 86 height 14
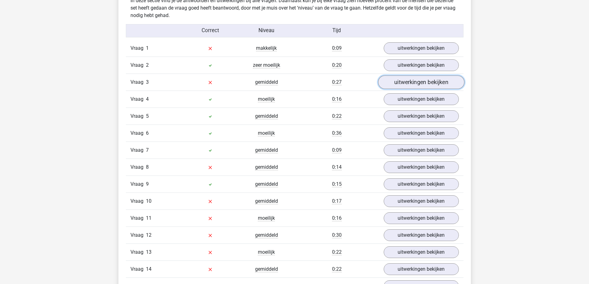
click at [435, 86] on link "uitwerkingen bekijken" at bounding box center [421, 83] width 86 height 14
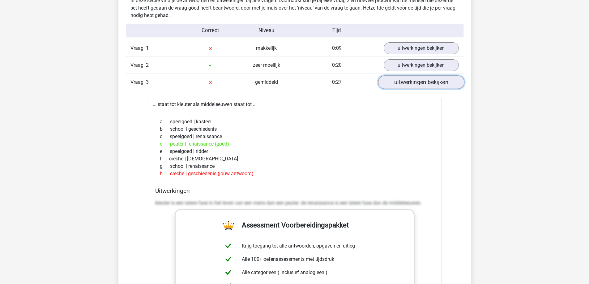
click at [435, 86] on link "uitwerkingen bekijken" at bounding box center [421, 83] width 86 height 14
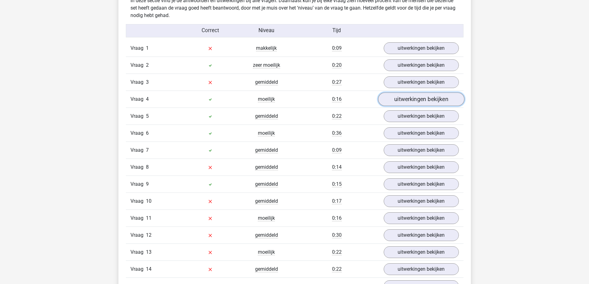
click at [416, 98] on link "uitwerkingen bekijken" at bounding box center [421, 100] width 86 height 14
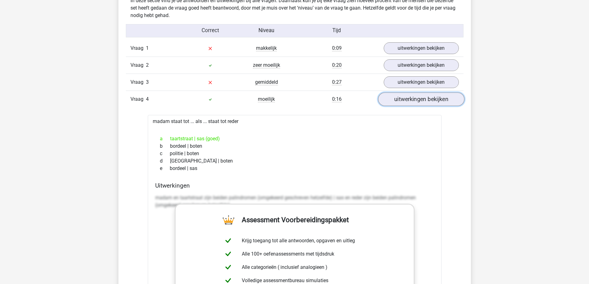
click at [416, 98] on link "uitwerkingen bekijken" at bounding box center [421, 100] width 86 height 14
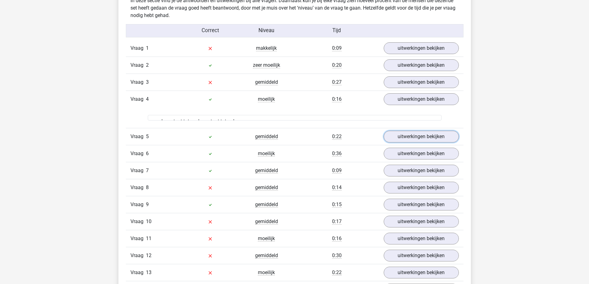
click at [417, 131] on link "uitwerkingen bekijken" at bounding box center [420, 137] width 75 height 12
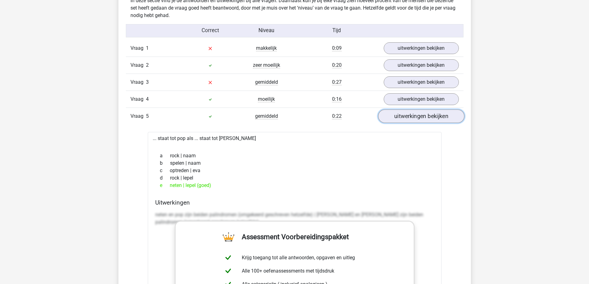
click at [417, 118] on link "uitwerkingen bekijken" at bounding box center [421, 117] width 86 height 14
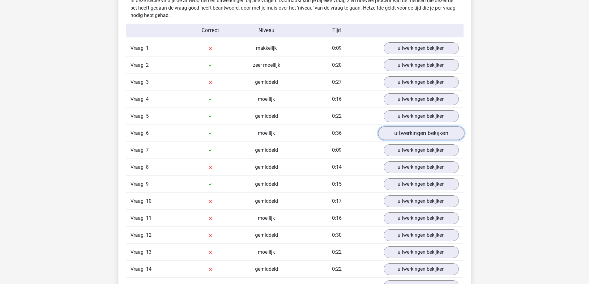
click at [415, 133] on link "uitwerkingen bekijken" at bounding box center [421, 134] width 86 height 14
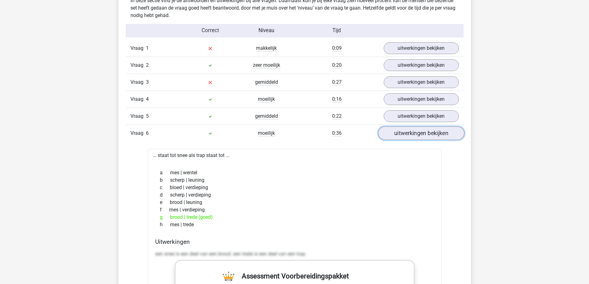
click at [415, 133] on link "uitwerkingen bekijken" at bounding box center [421, 134] width 86 height 14
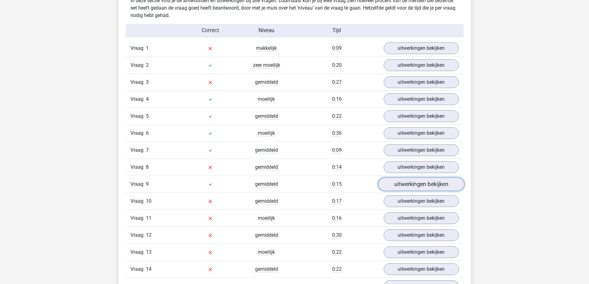
click at [417, 180] on link "uitwerkingen bekijken" at bounding box center [421, 185] width 86 height 14
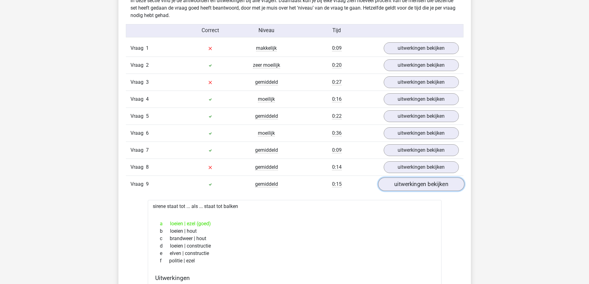
click at [419, 186] on link "uitwerkingen bekijken" at bounding box center [421, 185] width 86 height 14
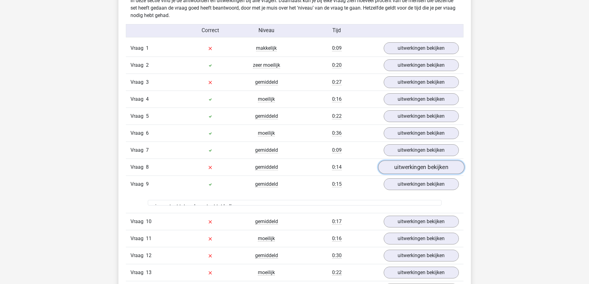
click at [419, 172] on link "uitwerkingen bekijken" at bounding box center [421, 168] width 86 height 14
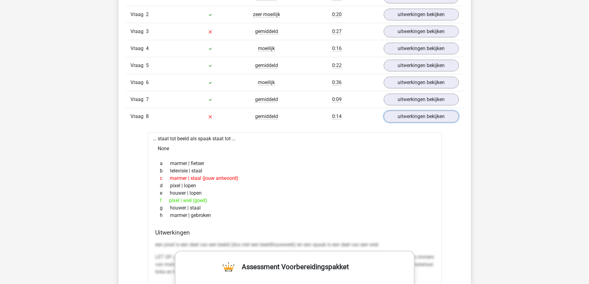
scroll to position [556, 0]
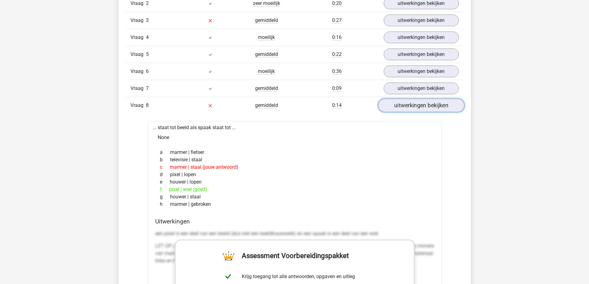
click at [425, 107] on link "uitwerkingen bekijken" at bounding box center [421, 106] width 86 height 14
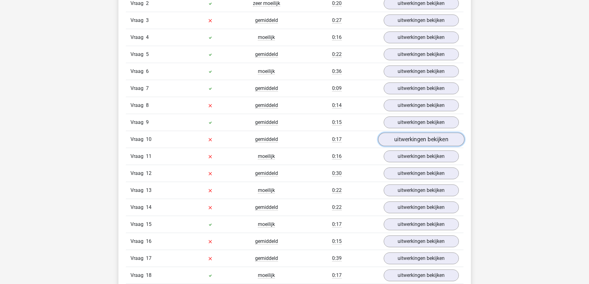
click at [427, 141] on link "uitwerkingen bekijken" at bounding box center [421, 140] width 86 height 14
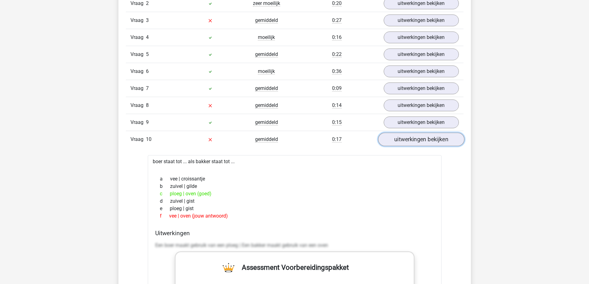
click at [427, 142] on link "uitwerkingen bekijken" at bounding box center [421, 140] width 86 height 14
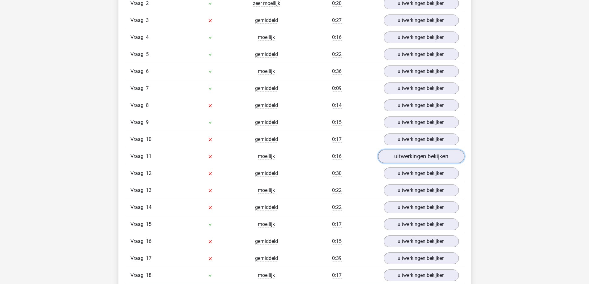
click at [426, 153] on link "uitwerkingen bekijken" at bounding box center [421, 157] width 86 height 14
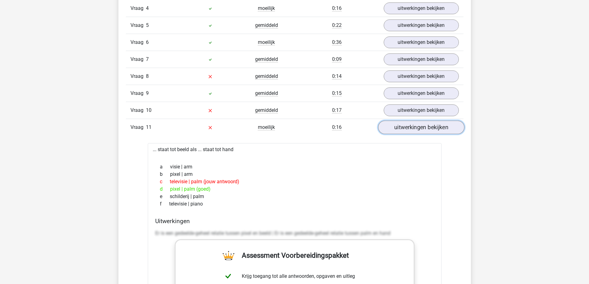
scroll to position [587, 0]
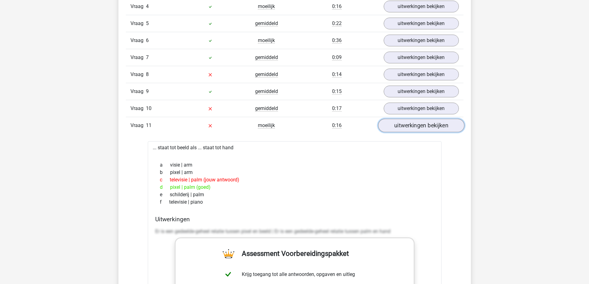
click at [439, 125] on link "uitwerkingen bekijken" at bounding box center [421, 126] width 86 height 14
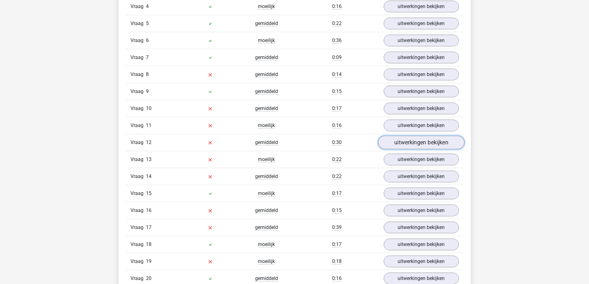
click at [439, 142] on link "uitwerkingen bekijken" at bounding box center [421, 143] width 86 height 14
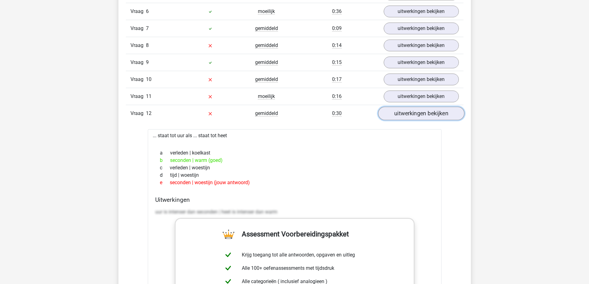
scroll to position [618, 0]
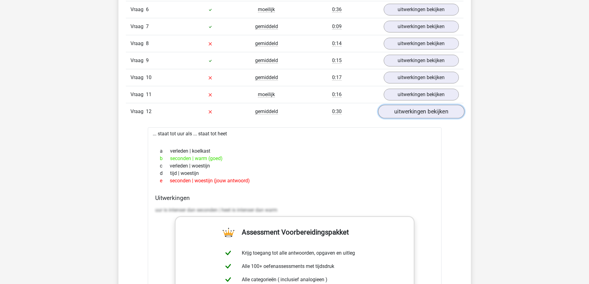
click at [420, 111] on link "uitwerkingen bekijken" at bounding box center [421, 112] width 86 height 14
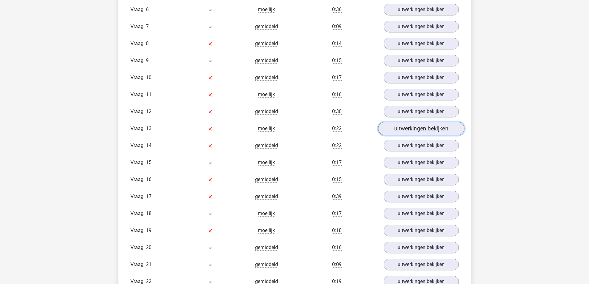
click at [420, 129] on link "uitwerkingen bekijken" at bounding box center [421, 129] width 86 height 14
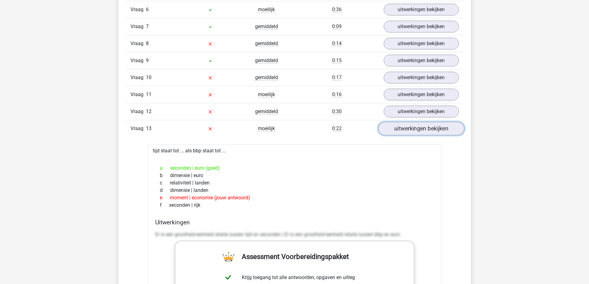
click at [420, 129] on link "uitwerkingen bekijken" at bounding box center [421, 129] width 86 height 14
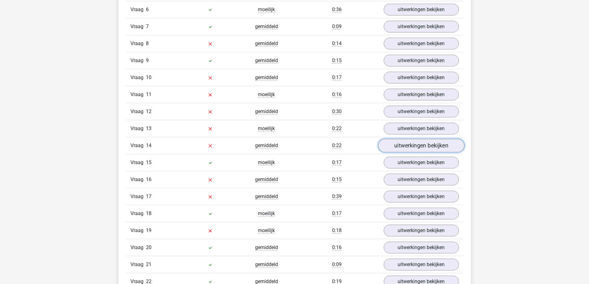
click at [420, 143] on link "uitwerkingen bekijken" at bounding box center [421, 146] width 86 height 14
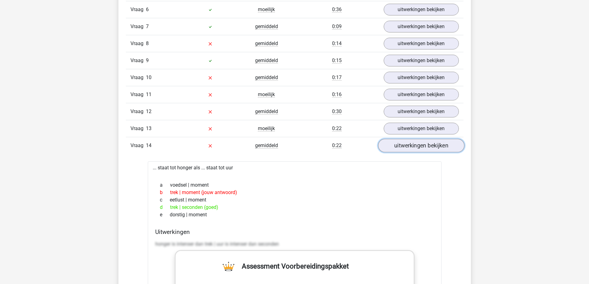
click at [420, 143] on link "uitwerkingen bekijken" at bounding box center [421, 146] width 86 height 14
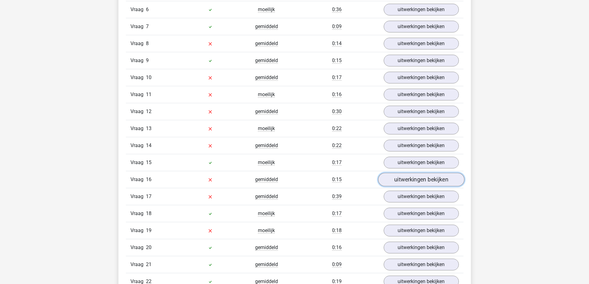
click at [418, 180] on link "uitwerkingen bekijken" at bounding box center [421, 180] width 86 height 14
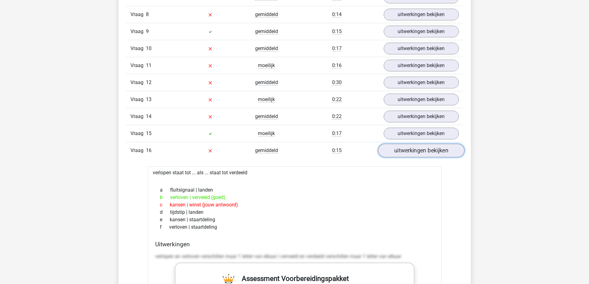
scroll to position [649, 0]
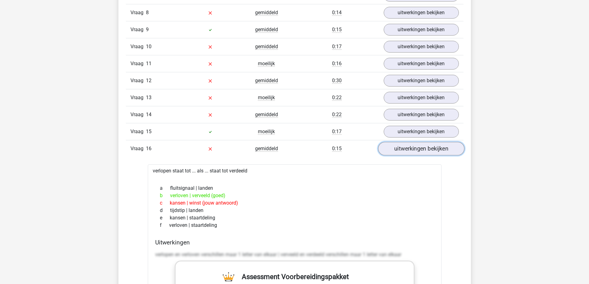
click at [425, 151] on link "uitwerkingen bekijken" at bounding box center [421, 149] width 86 height 14
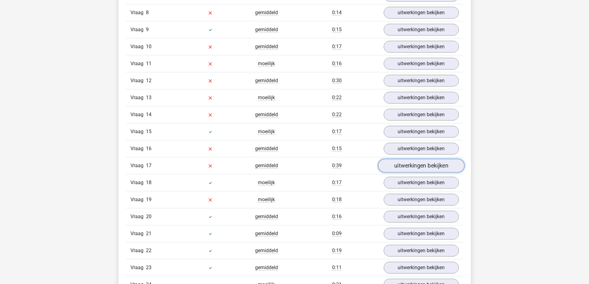
click at [423, 165] on link "uitwerkingen bekijken" at bounding box center [421, 166] width 86 height 14
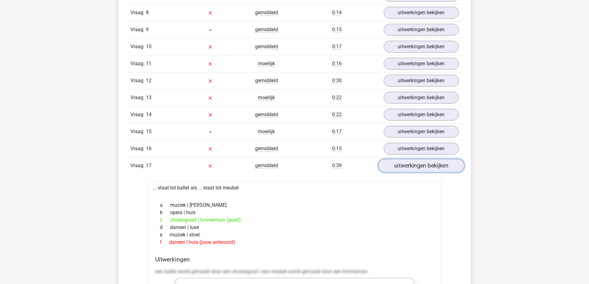
click at [423, 165] on link "uitwerkingen bekijken" at bounding box center [421, 166] width 86 height 14
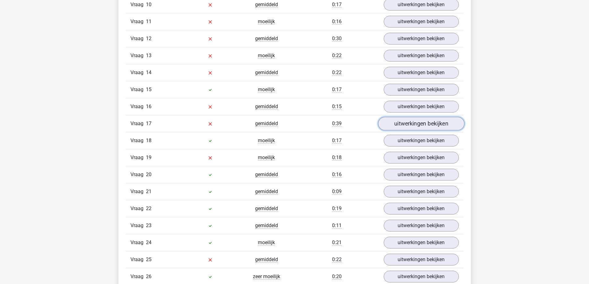
scroll to position [711, 0]
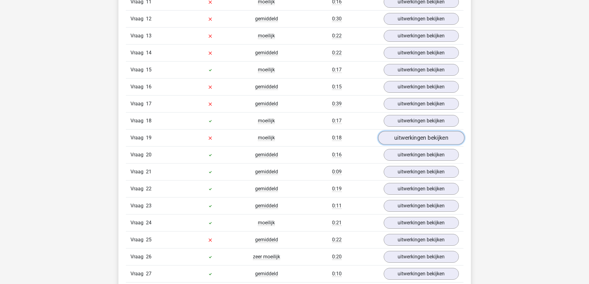
click at [424, 142] on link "uitwerkingen bekijken" at bounding box center [421, 138] width 86 height 14
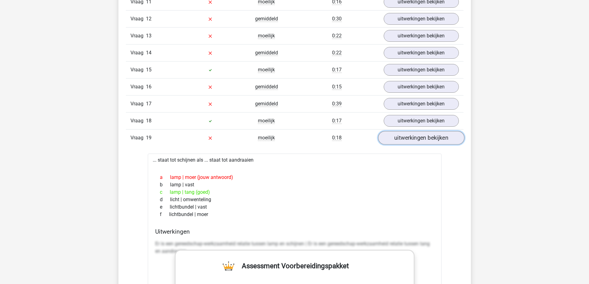
click at [424, 142] on link "uitwerkingen bekijken" at bounding box center [421, 138] width 86 height 14
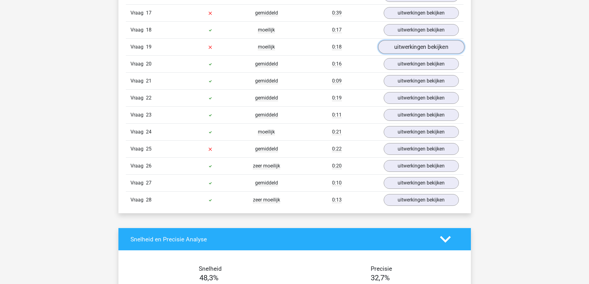
scroll to position [803, 0]
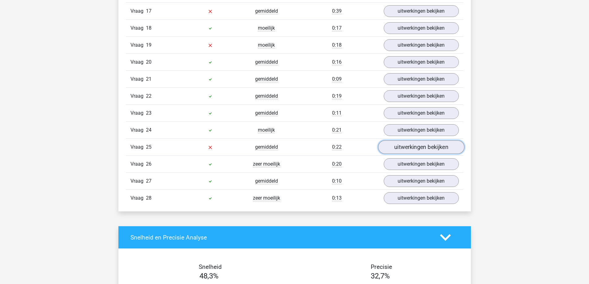
click at [423, 147] on link "uitwerkingen bekijken" at bounding box center [421, 148] width 86 height 14
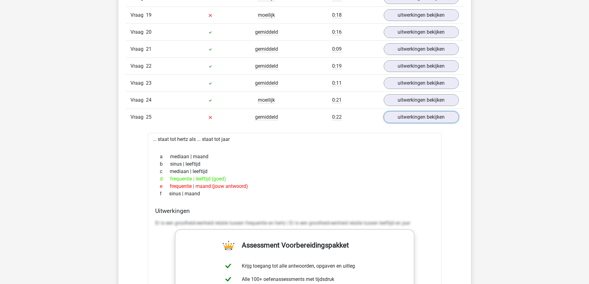
scroll to position [834, 0]
click at [423, 121] on link "uitwerkingen bekijken" at bounding box center [421, 117] width 86 height 14
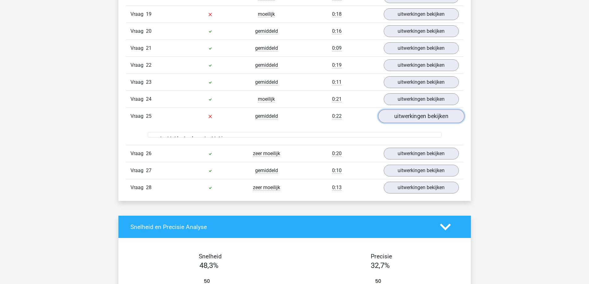
click at [430, 116] on link "uitwerkingen bekijken" at bounding box center [421, 117] width 86 height 14
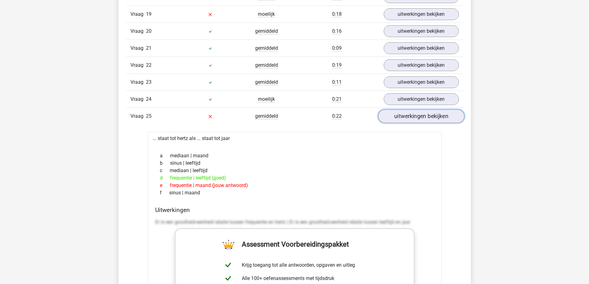
click at [430, 116] on link "uitwerkingen bekijken" at bounding box center [421, 117] width 86 height 14
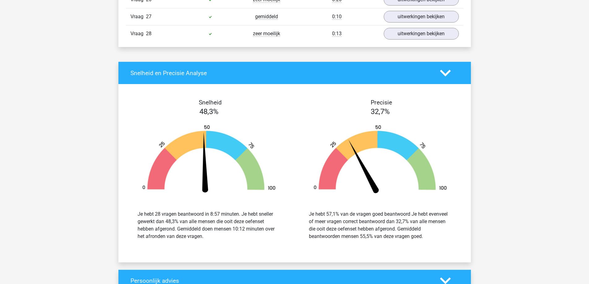
scroll to position [989, 0]
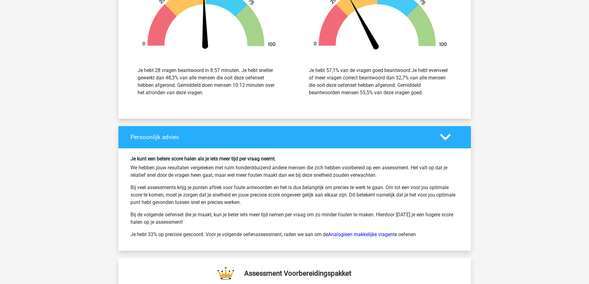
scroll to position [1112, 0]
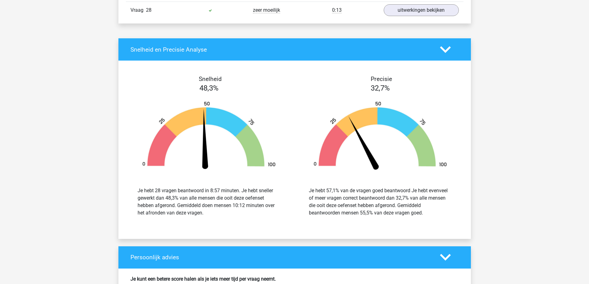
scroll to position [989, 0]
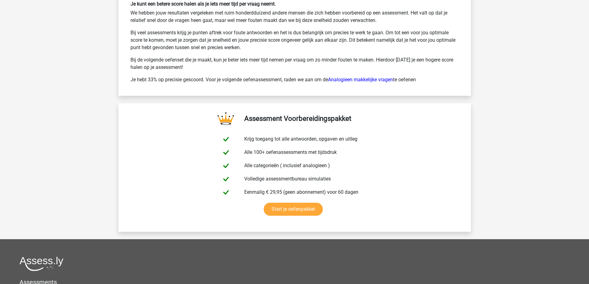
scroll to position [1267, 0]
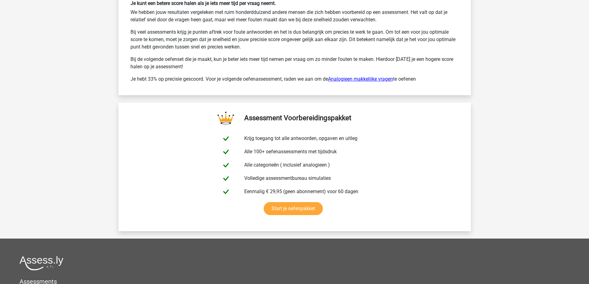
click at [389, 77] on link "Analogieen makkelijke vragen" at bounding box center [360, 79] width 65 height 6
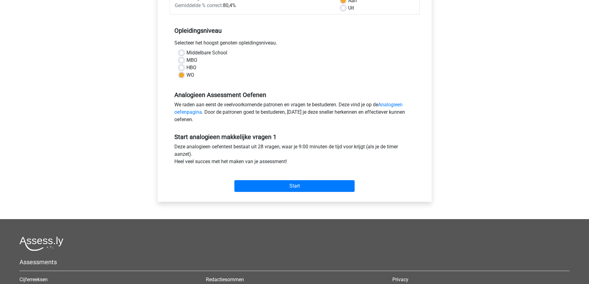
scroll to position [124, 0]
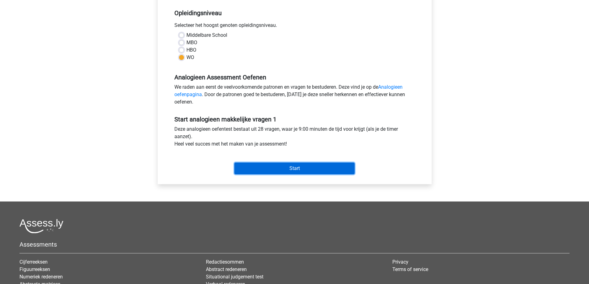
click at [273, 168] on input "Start" at bounding box center [294, 169] width 120 height 12
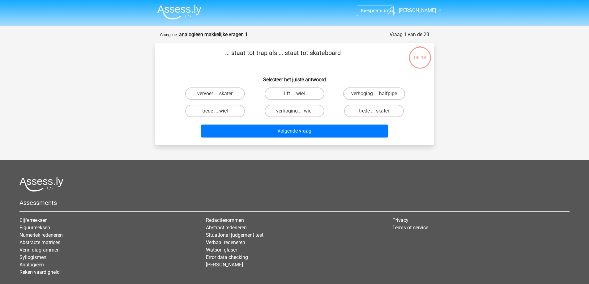
click at [241, 110] on label "trede ... wiel" at bounding box center [215, 111] width 60 height 12
click at [219, 111] on input "trede ... wiel" at bounding box center [217, 113] width 4 height 4
radio input "true"
click at [255, 123] on div "Volgende vraag" at bounding box center [294, 130] width 259 height 20
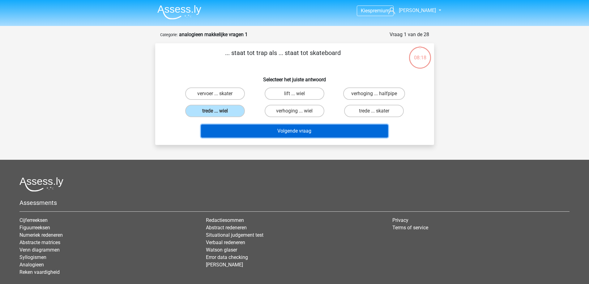
click at [260, 129] on button "Volgende vraag" at bounding box center [294, 131] width 187 height 13
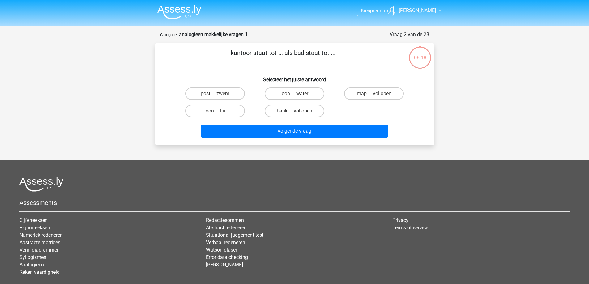
drag, startPoint x: 252, startPoint y: 62, endPoint x: 256, endPoint y: 76, distance: 14.5
click at [253, 64] on p "kantoor staat tot ... als bad staat tot ..." at bounding box center [283, 57] width 236 height 19
click at [256, 76] on h6 "Selecteer het juiste antwoord" at bounding box center [294, 77] width 259 height 11
click at [255, 76] on h6 "Selecteer het juiste antwoord" at bounding box center [294, 77] width 259 height 11
click at [234, 92] on label "post ... zwem" at bounding box center [215, 93] width 60 height 12
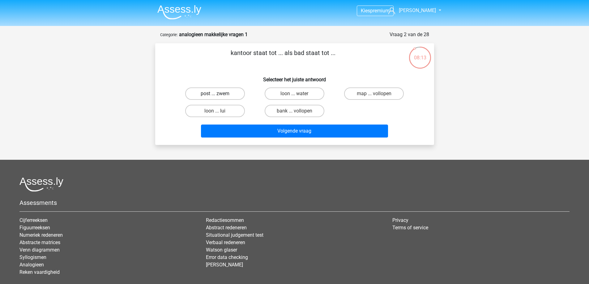
click at [219, 94] on input "post ... zwem" at bounding box center [217, 96] width 4 height 4
radio input "true"
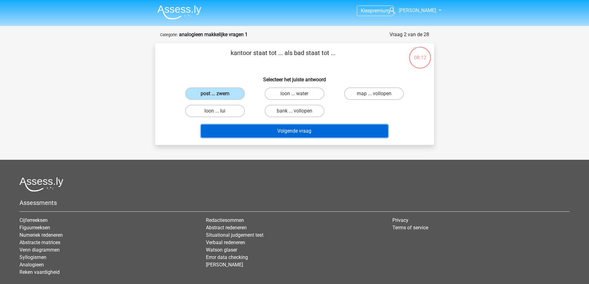
click at [253, 130] on button "Volgende vraag" at bounding box center [294, 131] width 187 height 13
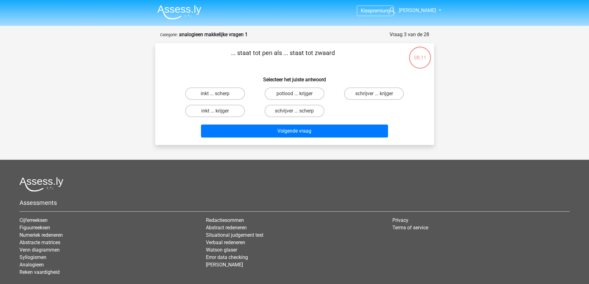
click at [247, 80] on h6 "Selecteer het juiste antwoord" at bounding box center [294, 77] width 259 height 11
click at [249, 77] on h6 "Selecteer het juiste antwoord" at bounding box center [294, 77] width 259 height 11
click at [368, 94] on label "schrijver ... krijger" at bounding box center [374, 93] width 60 height 12
click at [374, 94] on input "schrijver ... krijger" at bounding box center [376, 96] width 4 height 4
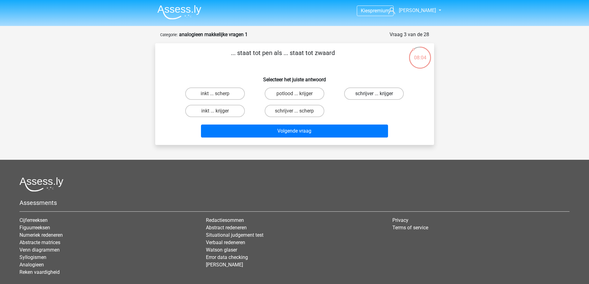
radio input "true"
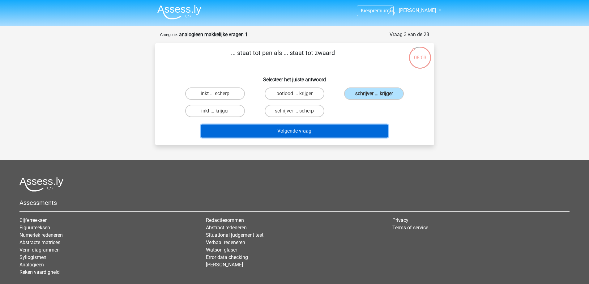
click at [358, 132] on button "Volgende vraag" at bounding box center [294, 131] width 187 height 13
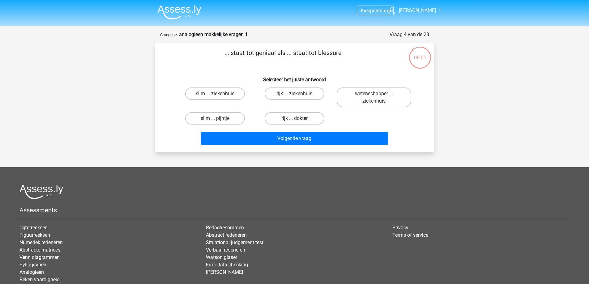
click at [342, 62] on p "... staat tot geniaal als ... staat tot blessure" at bounding box center [283, 57] width 236 height 19
click at [236, 115] on label "slim ... pijntje" at bounding box center [215, 118] width 60 height 12
click at [219, 118] on input "slim ... pijntje" at bounding box center [217, 120] width 4 height 4
radio input "true"
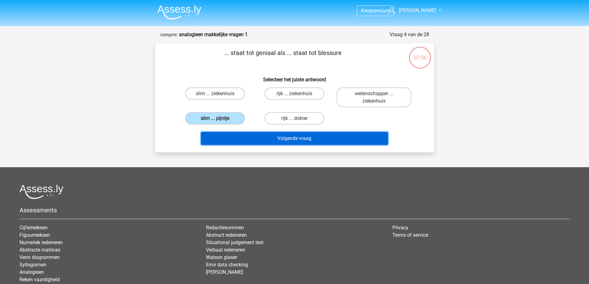
click at [261, 138] on button "Volgende vraag" at bounding box center [294, 138] width 187 height 13
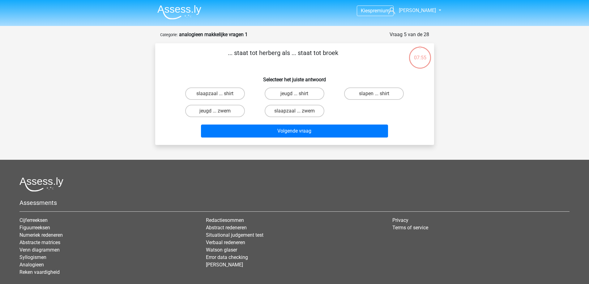
click at [336, 74] on h6 "Selecteer het juiste antwoord" at bounding box center [294, 77] width 259 height 11
click at [337, 70] on div "... staat tot herberg als ... staat tot broek Selecteer het juiste antwoord sla…" at bounding box center [295, 94] width 274 height 92
click at [219, 112] on label "jeugd ... zwem" at bounding box center [215, 111] width 60 height 12
click at [219, 112] on input "jeugd ... zwem" at bounding box center [217, 113] width 4 height 4
radio input "true"
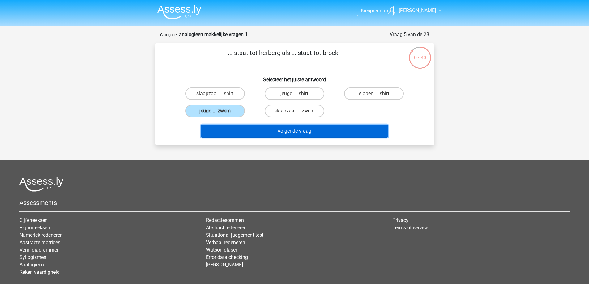
click at [258, 129] on button "Volgende vraag" at bounding box center [294, 131] width 187 height 13
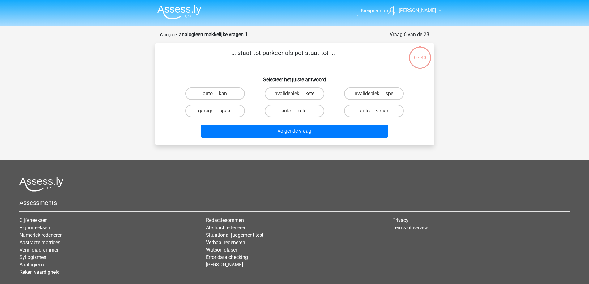
click at [353, 61] on p "... staat tot parkeer als pot staat tot ..." at bounding box center [283, 57] width 236 height 19
click at [355, 108] on label "auto ... spaar" at bounding box center [374, 111] width 60 height 12
click at [374, 111] on input "auto ... spaar" at bounding box center [376, 113] width 4 height 4
radio input "true"
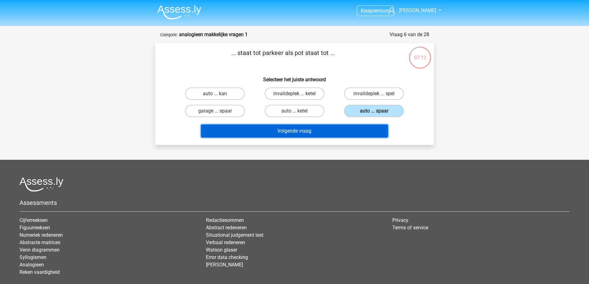
click at [338, 125] on button "Volgende vraag" at bounding box center [294, 131] width 187 height 13
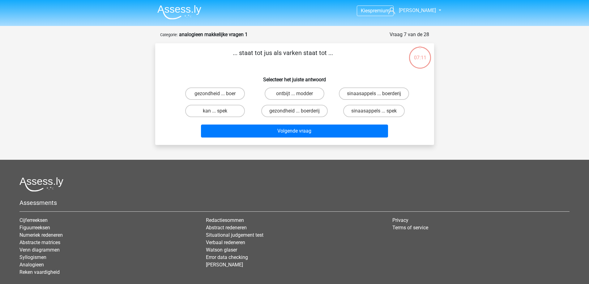
click at [349, 80] on h6 "Selecteer het juiste antwoord" at bounding box center [294, 77] width 259 height 11
click at [357, 106] on label "sinaasappels ... spek" at bounding box center [373, 111] width 61 height 12
click at [374, 111] on input "sinaasappels ... spek" at bounding box center [376, 113] width 4 height 4
radio input "true"
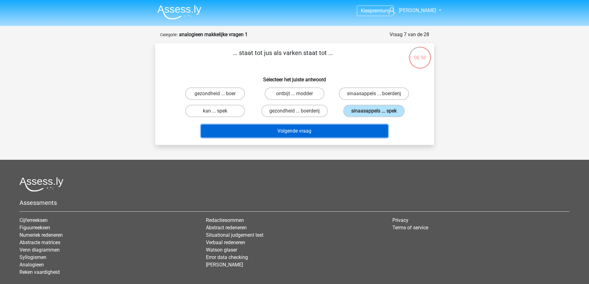
click at [354, 129] on button "Volgende vraag" at bounding box center [294, 131] width 187 height 13
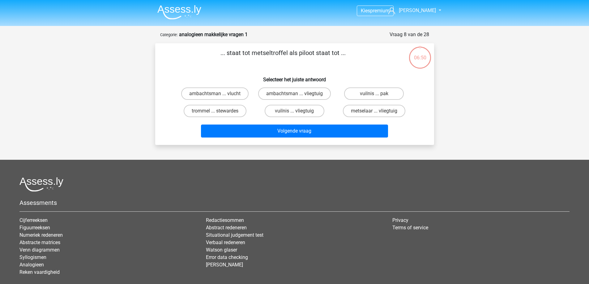
click at [342, 59] on p "... staat tot metseltroffel als piloot staat tot ..." at bounding box center [283, 57] width 236 height 19
click at [320, 94] on label "ambachtsman ... vliegtuig" at bounding box center [294, 93] width 73 height 12
click at [298, 94] on input "ambachtsman ... vliegtuig" at bounding box center [296, 96] width 4 height 4
radio input "true"
click at [363, 108] on label "metselaar ... vliegtuig" at bounding box center [374, 111] width 62 height 12
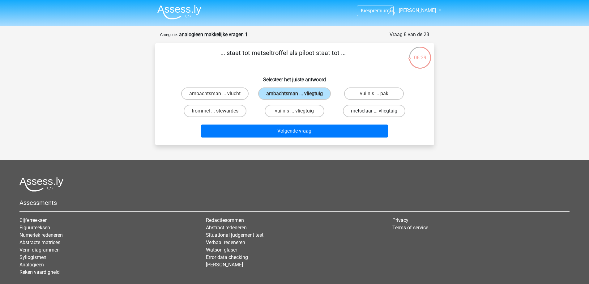
click at [374, 111] on input "metselaar ... vliegtuig" at bounding box center [376, 113] width 4 height 4
radio input "true"
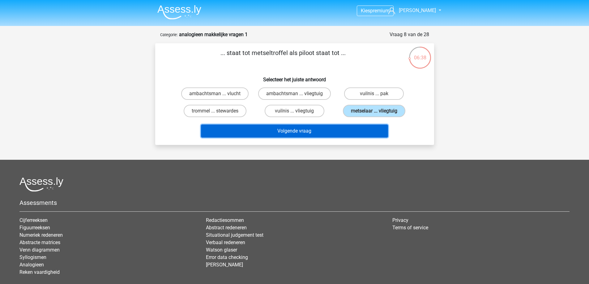
click at [355, 128] on button "Volgende vraag" at bounding box center [294, 131] width 187 height 13
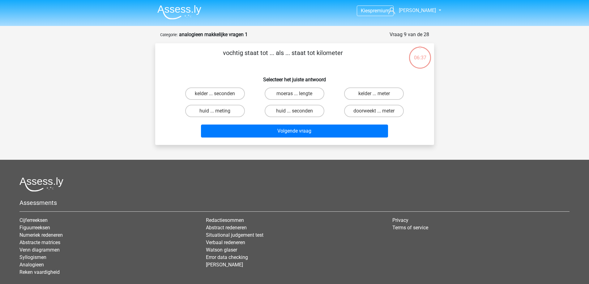
click at [370, 61] on p "vochtig staat tot ... als ... staat tot kilometer" at bounding box center [283, 57] width 236 height 19
click at [374, 61] on p "vochtig staat tot ... als ... staat tot kilometer" at bounding box center [283, 57] width 236 height 19
click at [361, 65] on p "vochtig staat tot ... als ... staat tot kilometer" at bounding box center [283, 57] width 236 height 19
click at [362, 113] on label "doorweekt ... meter" at bounding box center [374, 111] width 60 height 12
click at [374, 113] on input "doorweekt ... meter" at bounding box center [376, 113] width 4 height 4
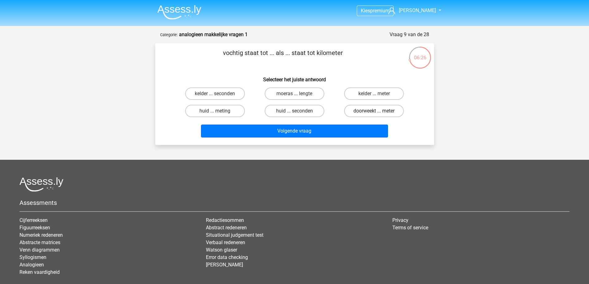
radio input "true"
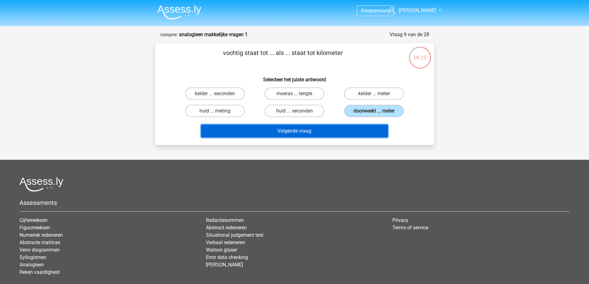
click at [350, 129] on button "Volgende vraag" at bounding box center [294, 131] width 187 height 13
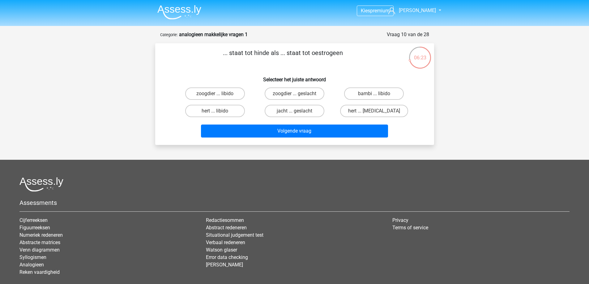
click at [343, 62] on p "... staat tot hinde als ... staat tot oestrogeen" at bounding box center [283, 57] width 236 height 19
click at [349, 61] on p "... staat tot hinde als ... staat tot oestrogeen" at bounding box center [283, 57] width 236 height 19
click at [351, 64] on p "... staat tot hinde als ... staat tot oestrogeen" at bounding box center [283, 57] width 236 height 19
click at [80, 89] on div "Kies premium [PERSON_NAME] [EMAIL_ADDRESS][DOMAIN_NAME]" at bounding box center [294, 161] width 589 height 323
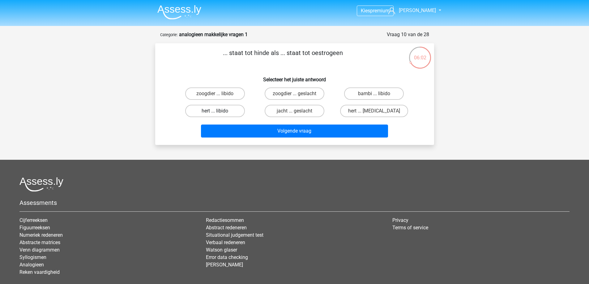
click at [229, 107] on label "hert ... libido" at bounding box center [215, 111] width 60 height 12
click at [219, 111] on input "hert ... libido" at bounding box center [217, 113] width 4 height 4
radio input "true"
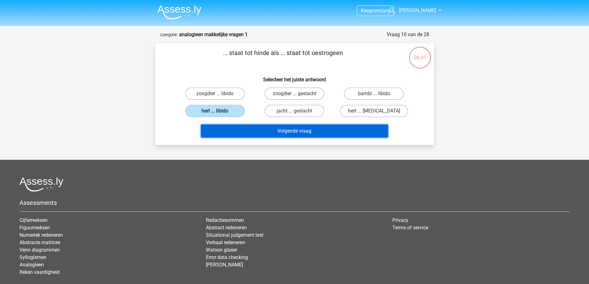
click at [254, 132] on button "Volgende vraag" at bounding box center [294, 131] width 187 height 13
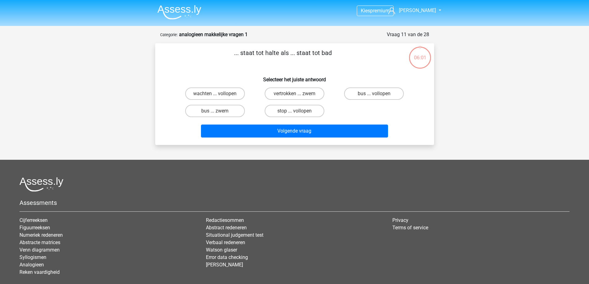
click at [157, 74] on div "... staat tot halte als ... staat tot bad Selecteer het juiste antwoord wachten…" at bounding box center [294, 94] width 279 height 102
click at [162, 72] on div "... staat tot halte als ... staat tot bad Selecteer het juiste antwoord wachten…" at bounding box center [295, 94] width 274 height 92
click at [206, 112] on label "bus ... zwem" at bounding box center [215, 111] width 60 height 12
click at [215, 112] on input "bus ... zwem" at bounding box center [217, 113] width 4 height 4
radio input "true"
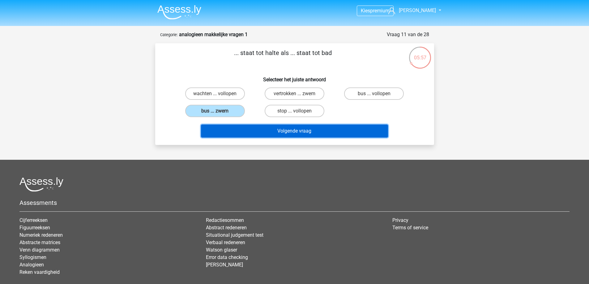
click at [234, 131] on button "Volgende vraag" at bounding box center [294, 131] width 187 height 13
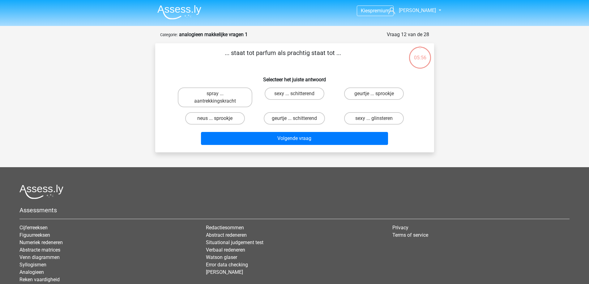
click at [158, 72] on div "... staat tot parfum als prachtig staat tot ... Selecteer het juiste antwoord s…" at bounding box center [295, 97] width 274 height 99
click at [173, 61] on p "... staat tot parfum als prachtig staat tot ..." at bounding box center [283, 57] width 236 height 19
click at [318, 117] on label "geurtje ... schitterend" at bounding box center [294, 118] width 61 height 12
click at [298, 118] on input "geurtje ... schitterend" at bounding box center [296, 120] width 4 height 4
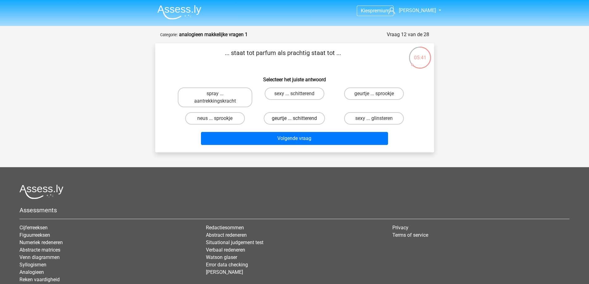
radio input "true"
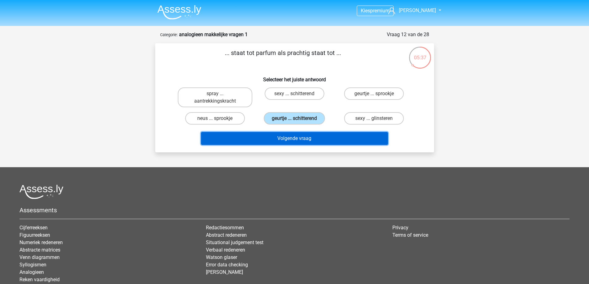
click at [330, 136] on button "Volgende vraag" at bounding box center [294, 138] width 187 height 13
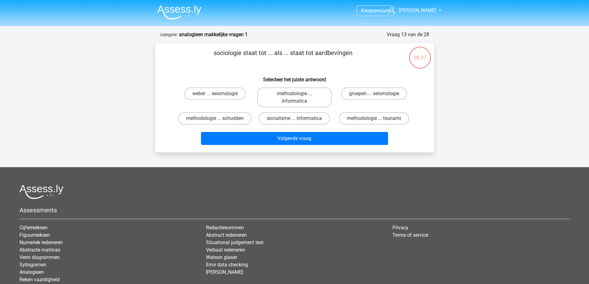
click at [346, 65] on p "sociologie staat tot ... als ... staat tot aardbevingen" at bounding box center [283, 57] width 236 height 19
click at [349, 63] on p "sociologie staat tot ... als ... staat tot aardbevingen" at bounding box center [283, 57] width 236 height 19
click at [368, 98] on label "groepen ... seismologie" at bounding box center [374, 93] width 66 height 12
click at [374, 98] on input "groepen ... seismologie" at bounding box center [376, 96] width 4 height 4
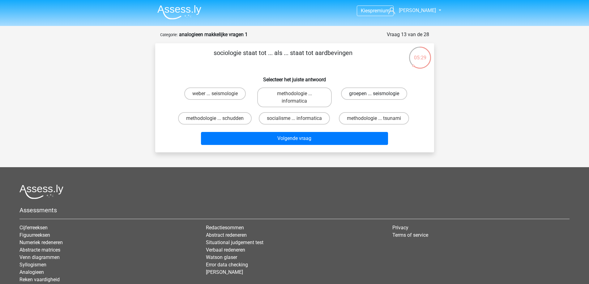
radio input "true"
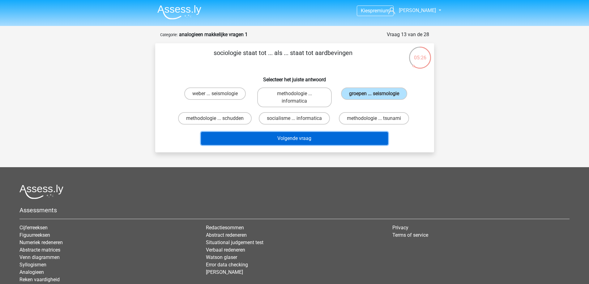
click at [358, 141] on button "Volgende vraag" at bounding box center [294, 138] width 187 height 13
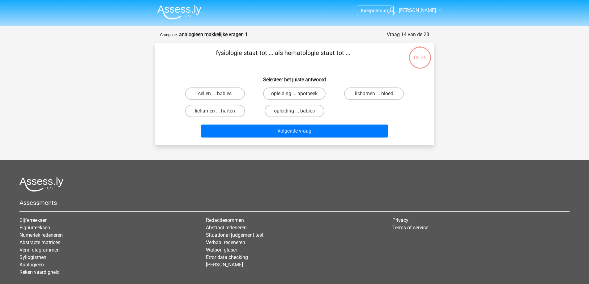
click at [346, 59] on p "fysiologie staat tot ... als hematologie staat tot ..." at bounding box center [283, 57] width 236 height 19
click at [348, 59] on p "fysiologie staat tot ... als hematologie staat tot ..." at bounding box center [283, 57] width 236 height 19
click at [373, 91] on label "lichamen ... bloed" at bounding box center [374, 93] width 60 height 12
click at [374, 94] on input "lichamen ... bloed" at bounding box center [376, 96] width 4 height 4
radio input "true"
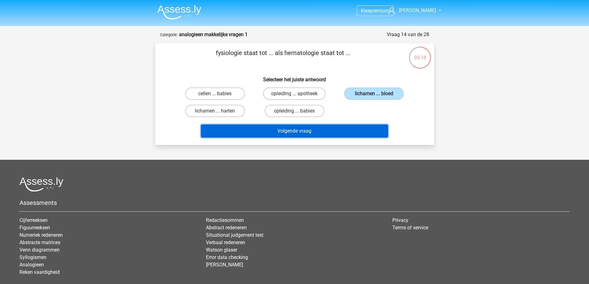
click at [358, 133] on button "Volgende vraag" at bounding box center [294, 131] width 187 height 13
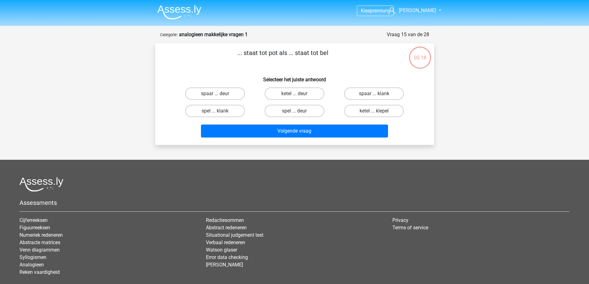
click at [357, 67] on div "... staat tot pot als ... staat tot bel Selecteer het juiste antwoord spaar ...…" at bounding box center [295, 94] width 274 height 92
click at [240, 89] on label "spaar ... deur" at bounding box center [215, 93] width 60 height 12
click at [219, 94] on input "spaar ... deur" at bounding box center [217, 96] width 4 height 4
radio input "true"
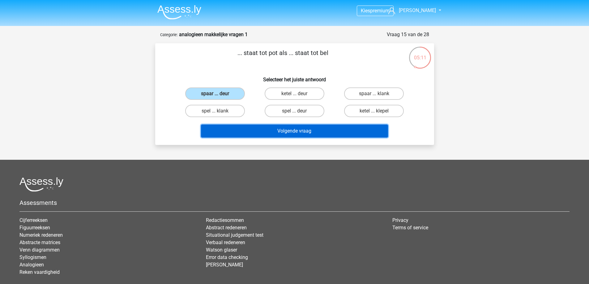
click at [267, 136] on button "Volgende vraag" at bounding box center [294, 131] width 187 height 13
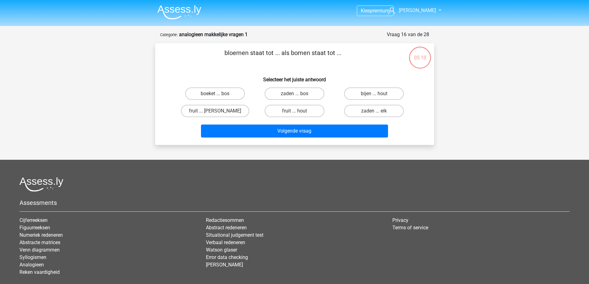
click at [354, 62] on p "bloemen staat tot ... als bomen staat tot ..." at bounding box center [283, 57] width 236 height 19
click at [232, 97] on label "boeket ... bos" at bounding box center [215, 93] width 60 height 12
click at [219, 97] on input "boeket ... bos" at bounding box center [217, 96] width 4 height 4
radio input "true"
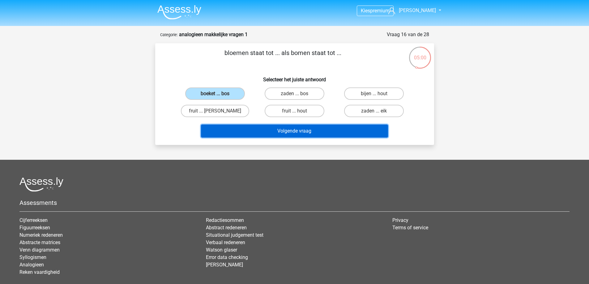
click at [283, 134] on button "Volgende vraag" at bounding box center [294, 131] width 187 height 13
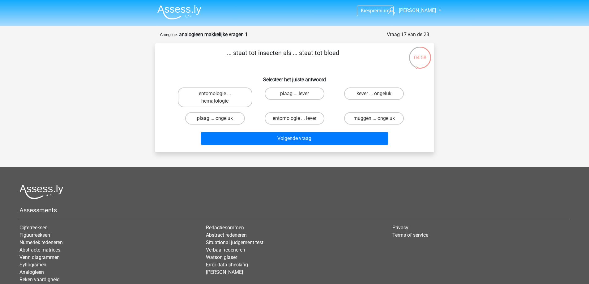
click at [264, 67] on div "... staat tot insecten als ... staat tot bloed Selecteer het juiste antwoord en…" at bounding box center [295, 97] width 274 height 99
click at [261, 64] on p "... staat tot insecten als ... staat tot bloed" at bounding box center [283, 57] width 236 height 19
click at [243, 93] on label "entomologie ... hematologie" at bounding box center [215, 97] width 74 height 20
click at [219, 94] on input "entomologie ... hematologie" at bounding box center [217, 96] width 4 height 4
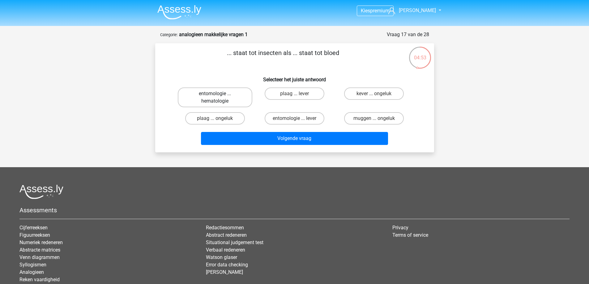
radio input "true"
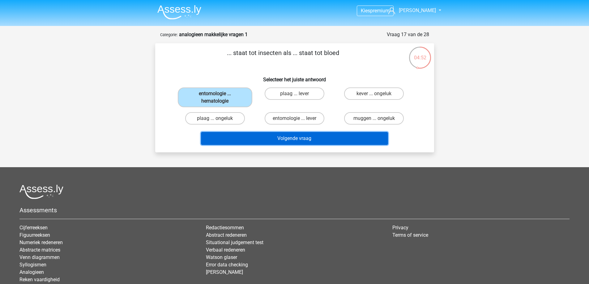
click at [278, 141] on button "Volgende vraag" at bounding box center [294, 138] width 187 height 13
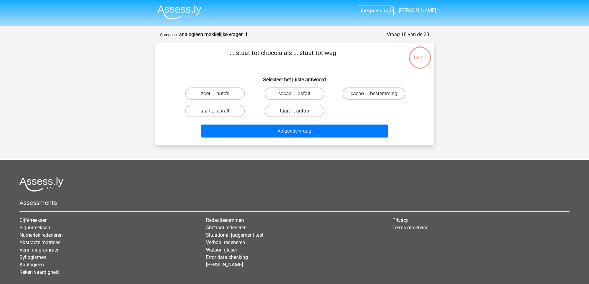
click at [366, 57] on p "... staat tot chocola als ... staat tot weg" at bounding box center [283, 57] width 236 height 19
click at [318, 91] on label "cacao ... asfalt" at bounding box center [295, 93] width 60 height 12
click at [298, 94] on input "cacao ... asfalt" at bounding box center [296, 96] width 4 height 4
radio input "true"
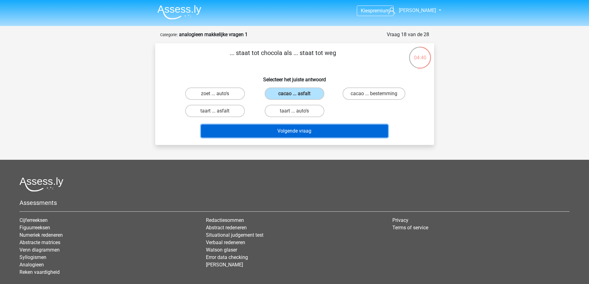
click at [345, 135] on button "Volgende vraag" at bounding box center [294, 131] width 187 height 13
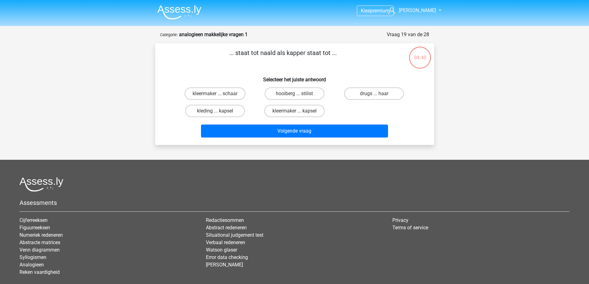
click at [347, 62] on p "... staat tot naald als kapper staat tot ..." at bounding box center [283, 57] width 236 height 19
click at [207, 88] on label "kleermaker ... schaar" at bounding box center [214, 93] width 61 height 12
click at [215, 94] on input "kleermaker ... schaar" at bounding box center [217, 96] width 4 height 4
radio input "true"
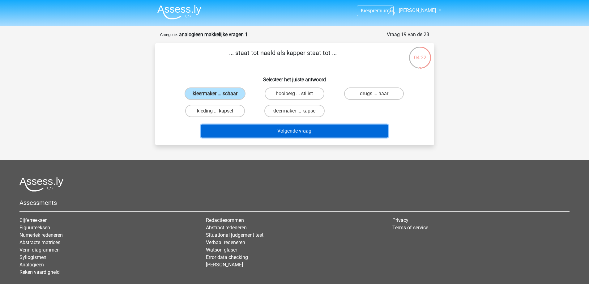
click at [299, 132] on button "Volgende vraag" at bounding box center [294, 131] width 187 height 13
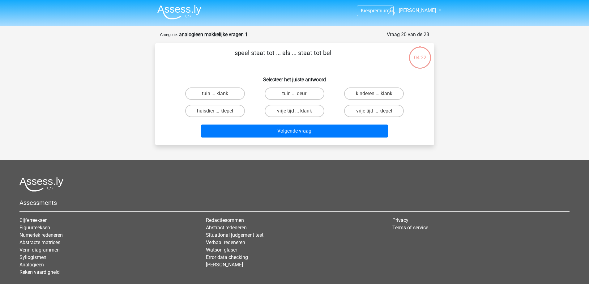
click at [325, 54] on p "speel staat tot ... als ... staat tot bel" at bounding box center [283, 57] width 236 height 19
click at [302, 95] on label "tuin ... deur" at bounding box center [295, 93] width 60 height 12
click at [298, 95] on input "tuin ... deur" at bounding box center [296, 96] width 4 height 4
radio input "true"
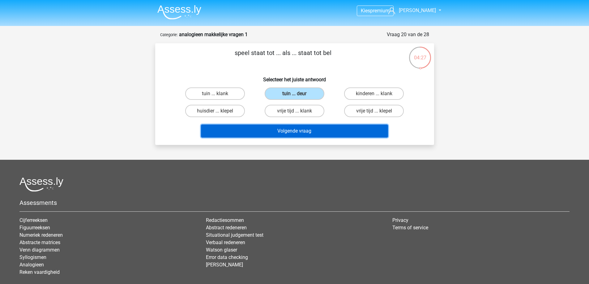
click at [330, 132] on button "Volgende vraag" at bounding box center [294, 131] width 187 height 13
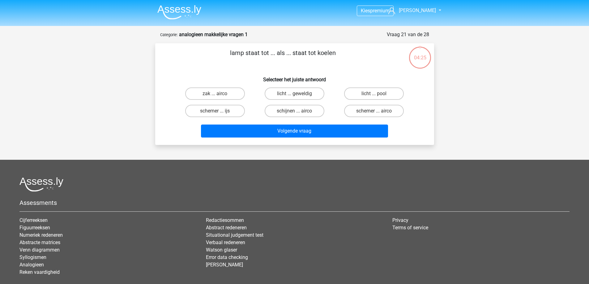
click at [344, 79] on h6 "Selecteer het juiste antwoord" at bounding box center [294, 77] width 259 height 11
click at [311, 112] on label "schijnen ... airco" at bounding box center [295, 111] width 60 height 12
click at [298, 112] on input "schijnen ... airco" at bounding box center [296, 113] width 4 height 4
radio input "true"
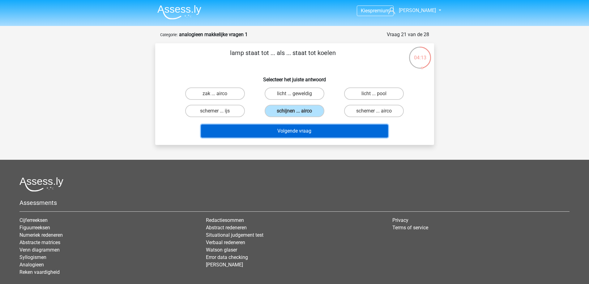
click at [317, 129] on button "Volgende vraag" at bounding box center [294, 131] width 187 height 13
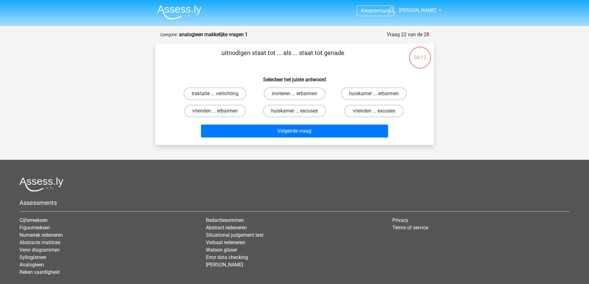
click at [354, 71] on div "uitnodigen staat tot ... als ... staat tot genade Selecteer het juiste antwoord…" at bounding box center [295, 94] width 274 height 92
click at [272, 99] on label "inviteren ... erbarmen" at bounding box center [294, 93] width 61 height 12
click at [294, 98] on input "inviteren ... erbarmen" at bounding box center [296, 96] width 4 height 4
radio input "true"
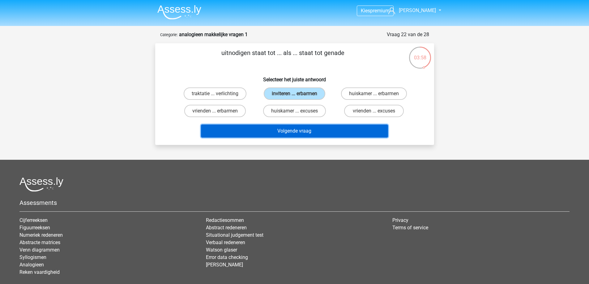
click at [286, 131] on button "Volgende vraag" at bounding box center [294, 131] width 187 height 13
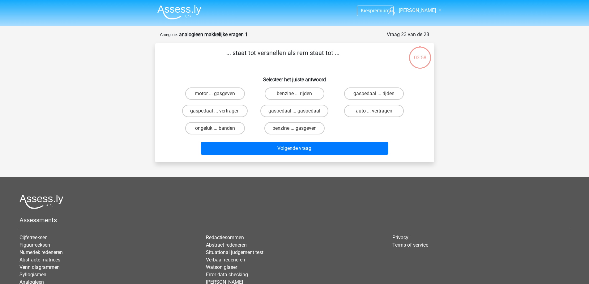
click at [347, 62] on p "... staat tot versnellen als rem staat tot ..." at bounding box center [283, 57] width 236 height 19
click at [315, 107] on label "gaspedaal ... gaspedaal" at bounding box center [294, 111] width 68 height 12
click at [298, 111] on input "gaspedaal ... gaspedaal" at bounding box center [296, 113] width 4 height 4
radio input "true"
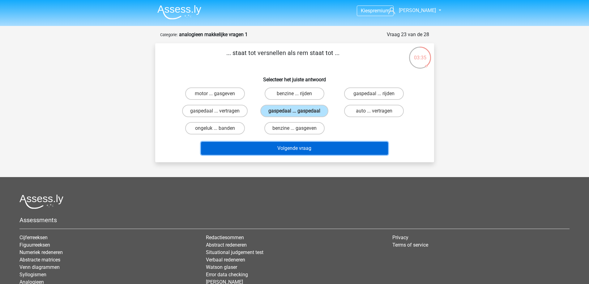
click at [332, 147] on button "Volgende vraag" at bounding box center [294, 148] width 187 height 13
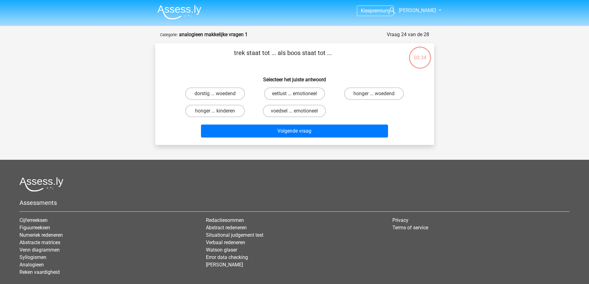
click at [352, 62] on p "trek staat tot ... als boos staat tot ..." at bounding box center [283, 57] width 236 height 19
click at [245, 68] on div "trek staat tot ... als boos staat tot ... Selecteer het juiste antwoord dorstig…" at bounding box center [295, 94] width 274 height 92
click at [370, 96] on label "honger ... woedend" at bounding box center [374, 93] width 60 height 12
click at [374, 96] on input "honger ... woedend" at bounding box center [376, 96] width 4 height 4
radio input "true"
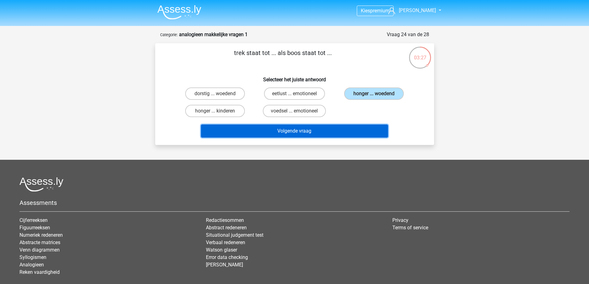
click at [356, 128] on button "Volgende vraag" at bounding box center [294, 131] width 187 height 13
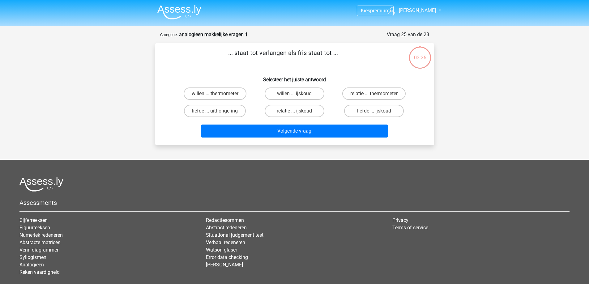
click at [342, 61] on p "... staat tot verlangen als fris staat tot ..." at bounding box center [283, 57] width 236 height 19
click at [359, 65] on p "... staat tot verlangen als fris staat tot ..." at bounding box center [283, 57] width 236 height 19
click at [361, 67] on div "... staat tot verlangen als fris staat tot ... Selecteer het juiste antwoord wi…" at bounding box center [295, 94] width 274 height 92
click at [316, 91] on label "willen ... ijskoud" at bounding box center [295, 93] width 60 height 12
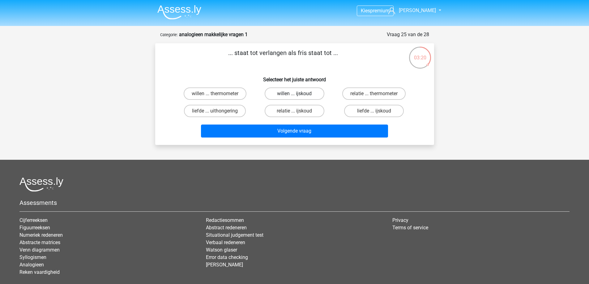
click at [298, 94] on input "willen ... ijskoud" at bounding box center [296, 96] width 4 height 4
radio input "true"
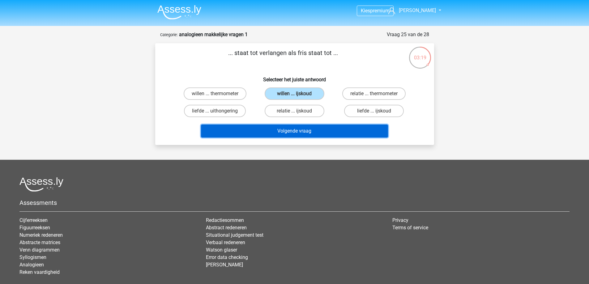
click at [319, 132] on button "Volgende vraag" at bounding box center [294, 131] width 187 height 13
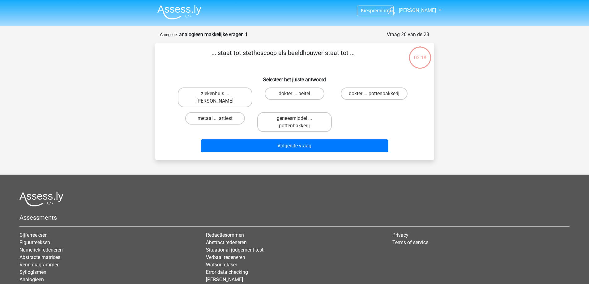
click at [341, 71] on div "... staat tot stethoscoop als beeldhouwer staat tot ... Selecteer het juiste an…" at bounding box center [295, 101] width 274 height 107
click at [343, 68] on div "... staat tot stethoscoop als beeldhouwer staat tot ... Selecteer het juiste an…" at bounding box center [295, 101] width 274 height 107
click at [344, 67] on div "... staat tot stethoscoop als beeldhouwer staat tot ... Selecteer het juiste an…" at bounding box center [295, 101] width 274 height 107
click at [313, 93] on label "dokter ... beitel" at bounding box center [295, 93] width 60 height 12
click at [298, 94] on input "dokter ... beitel" at bounding box center [296, 96] width 4 height 4
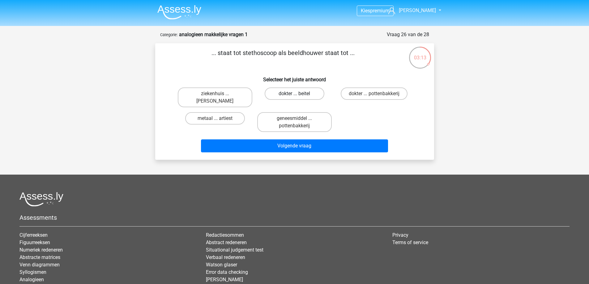
radio input "true"
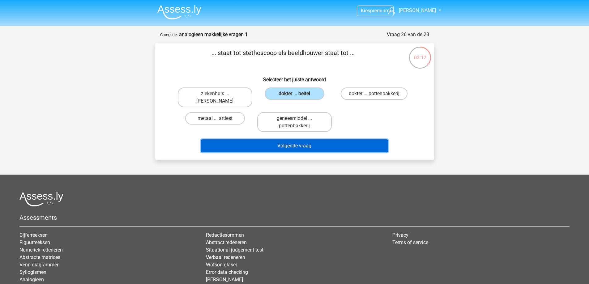
click at [343, 144] on button "Volgende vraag" at bounding box center [294, 145] width 187 height 13
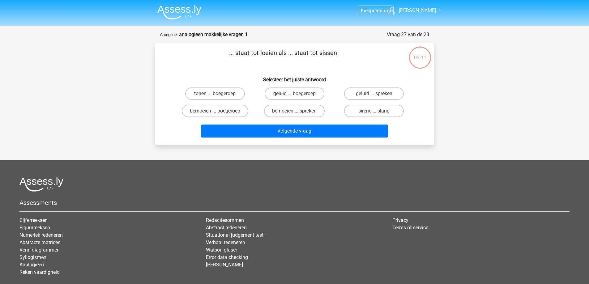
click at [347, 63] on p "... staat tot loeien als ... staat tot sissen" at bounding box center [283, 57] width 236 height 19
click at [349, 64] on p "... staat tot loeien als ... staat tot sissen" at bounding box center [283, 57] width 236 height 19
click at [350, 65] on p "... staat tot loeien als ... staat tot sissen" at bounding box center [283, 57] width 236 height 19
click at [372, 114] on label "sirene ... slang" at bounding box center [374, 111] width 60 height 12
click at [374, 114] on input "sirene ... slang" at bounding box center [376, 113] width 4 height 4
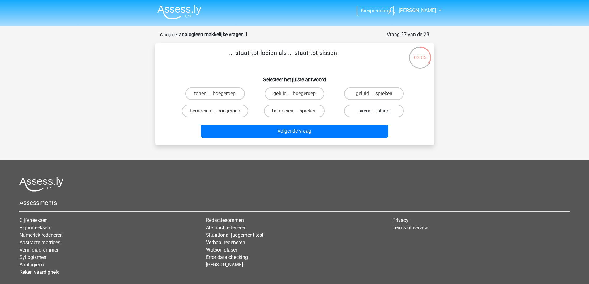
radio input "true"
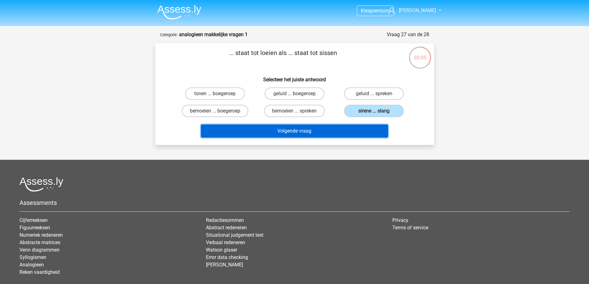
click at [365, 129] on button "Volgende vraag" at bounding box center [294, 131] width 187 height 13
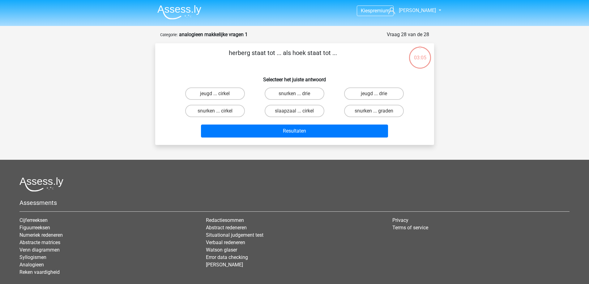
scroll to position [31, 0]
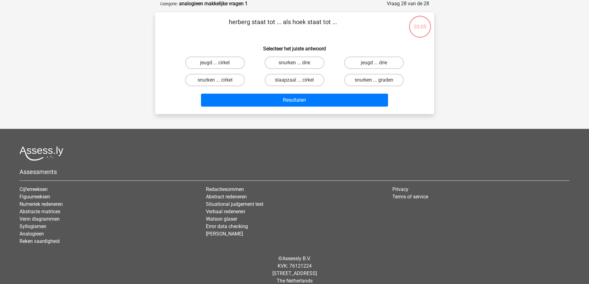
click at [343, 93] on div "Resultaten" at bounding box center [294, 99] width 259 height 20
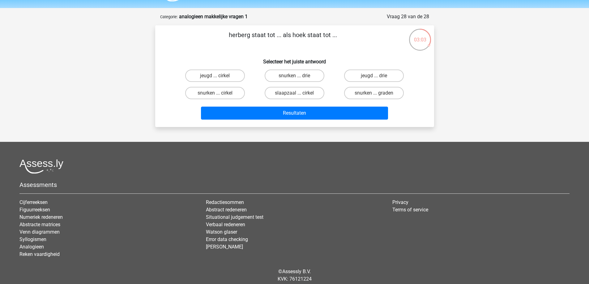
scroll to position [0, 0]
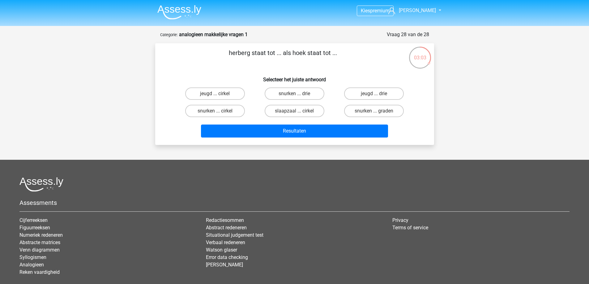
click at [335, 70] on div "herberg staat tot ... als hoek staat tot ... Selecteer het juiste antwoord jeug…" at bounding box center [295, 94] width 274 height 92
click at [385, 95] on label "jeugd ... drie" at bounding box center [374, 93] width 60 height 12
click at [378, 95] on input "jeugd ... drie" at bounding box center [376, 96] width 4 height 4
radio input "true"
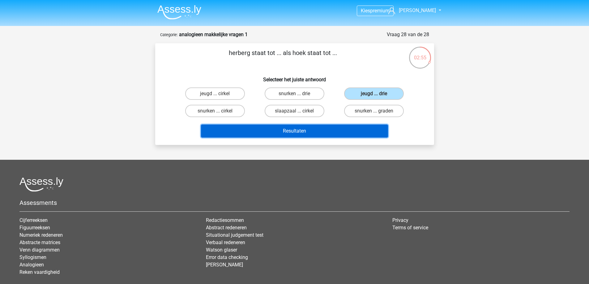
click at [368, 128] on button "Resultaten" at bounding box center [294, 131] width 187 height 13
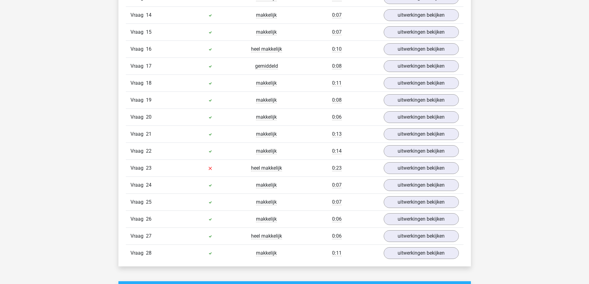
scroll to position [773, 0]
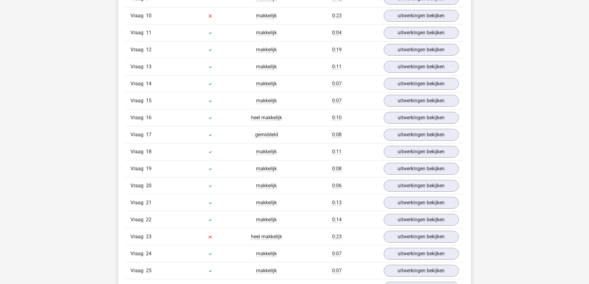
click at [85, 149] on div "Kies premium [PERSON_NAME] [EMAIL_ADDRESS][DOMAIN_NAME]" at bounding box center [294, 148] width 589 height 1656
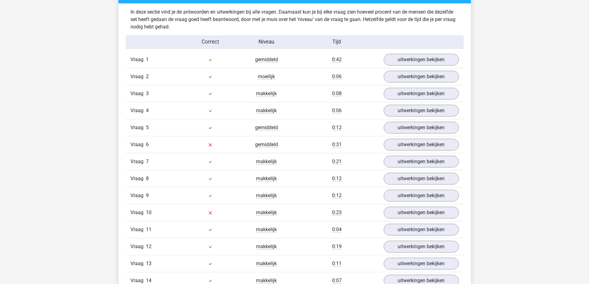
scroll to position [464, 0]
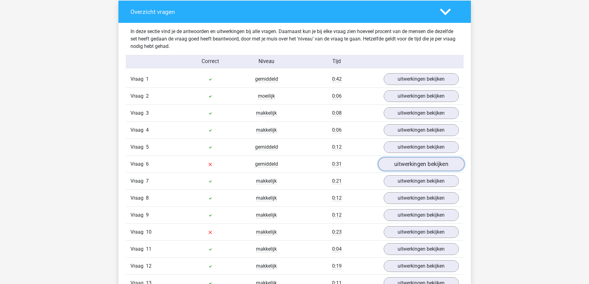
click at [408, 170] on link "uitwerkingen bekijken" at bounding box center [421, 165] width 86 height 14
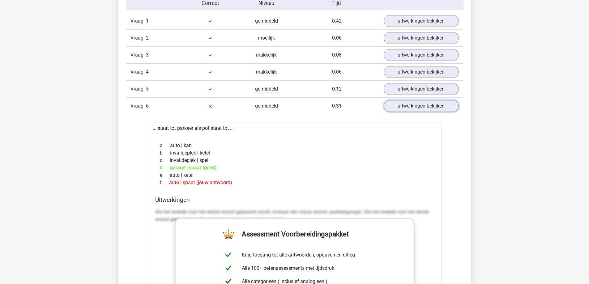
scroll to position [525, 0]
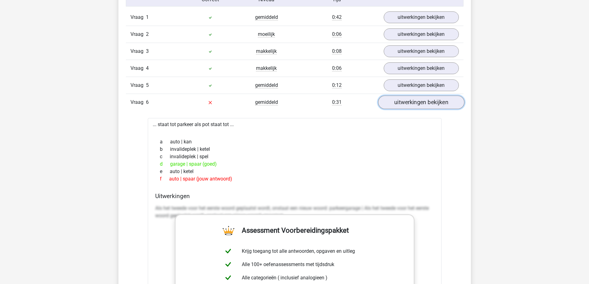
click at [435, 103] on link "uitwerkingen bekijken" at bounding box center [421, 103] width 86 height 14
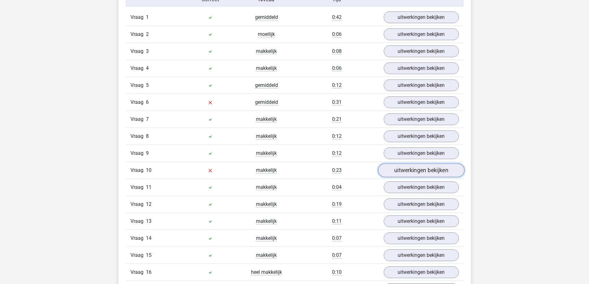
click at [420, 174] on link "uitwerkingen bekijken" at bounding box center [421, 171] width 86 height 14
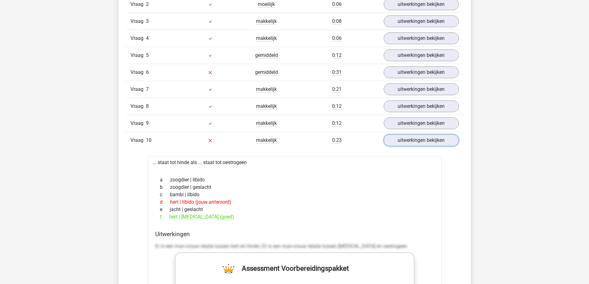
scroll to position [556, 0]
click at [407, 142] on link "uitwerkingen bekijken" at bounding box center [421, 140] width 86 height 14
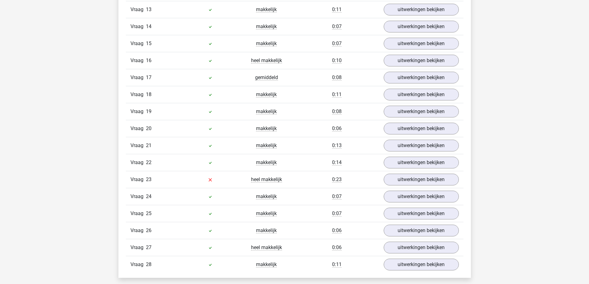
scroll to position [742, 0]
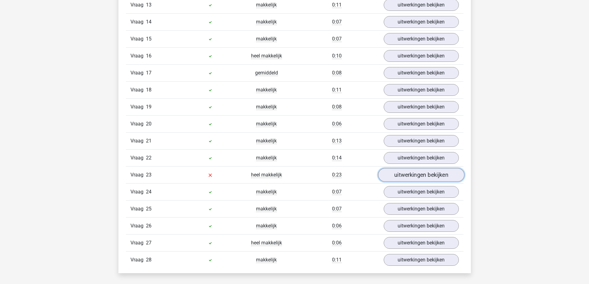
click at [409, 169] on link "uitwerkingen bekijken" at bounding box center [421, 175] width 86 height 14
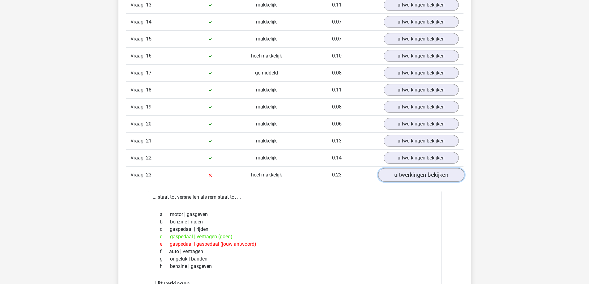
click at [401, 176] on link "uitwerkingen bekijken" at bounding box center [421, 175] width 86 height 14
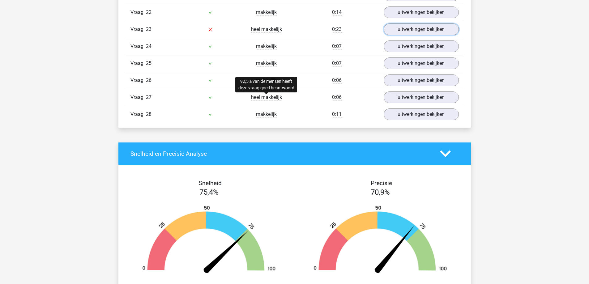
scroll to position [1020, 0]
